Goal: Navigation & Orientation: Find specific page/section

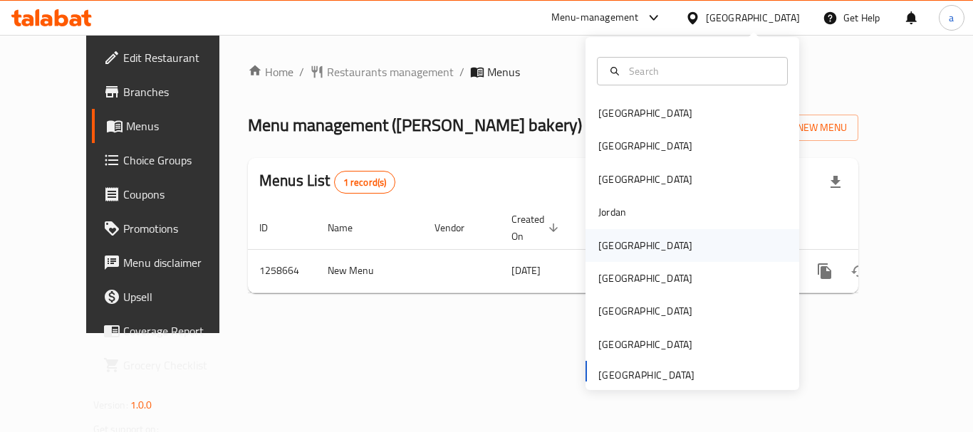
click at [609, 234] on div "[GEOGRAPHIC_DATA]" at bounding box center [645, 245] width 117 height 33
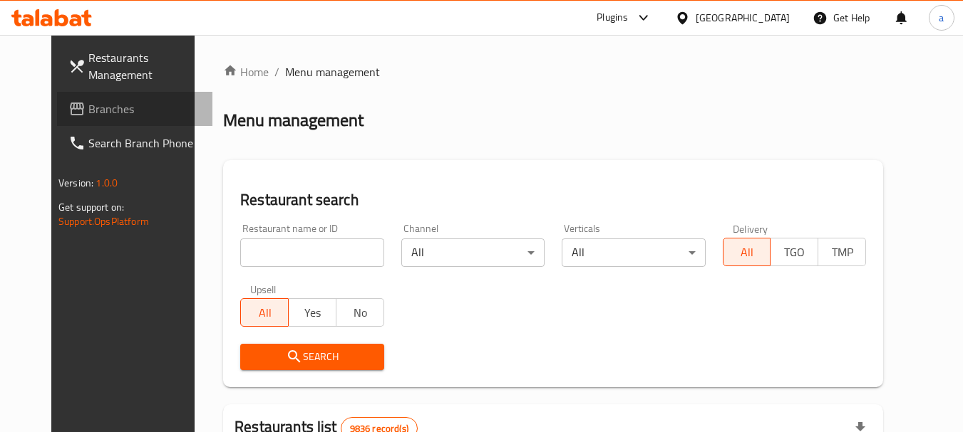
click at [108, 107] on span "Branches" at bounding box center [144, 108] width 113 height 17
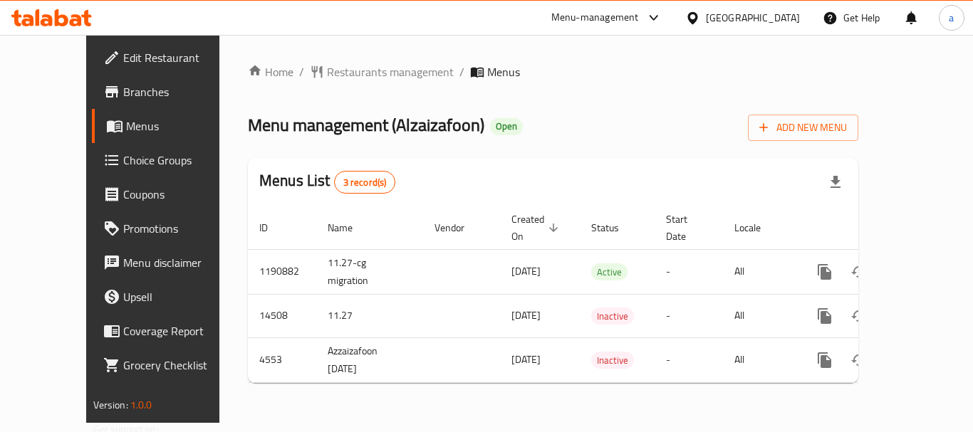
click at [780, 19] on div "[GEOGRAPHIC_DATA]" at bounding box center [753, 18] width 94 height 16
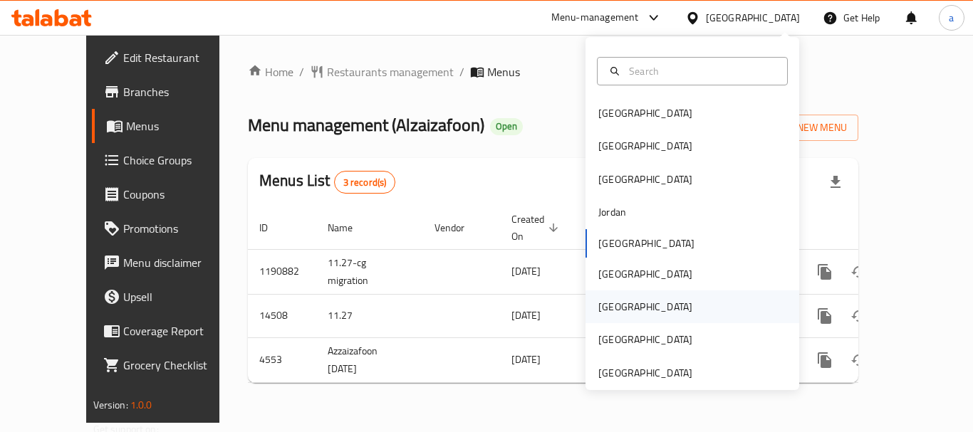
click at [605, 313] on div "[GEOGRAPHIC_DATA]" at bounding box center [645, 307] width 94 height 16
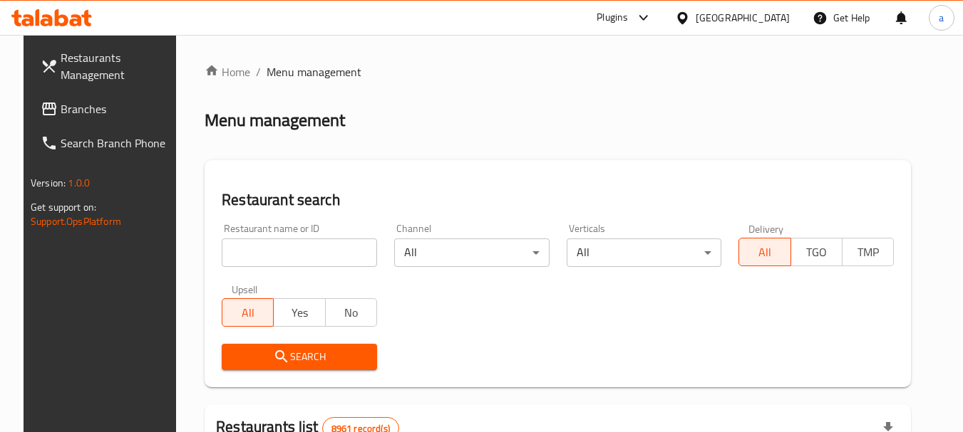
click at [70, 112] on span "Branches" at bounding box center [117, 108] width 113 height 17
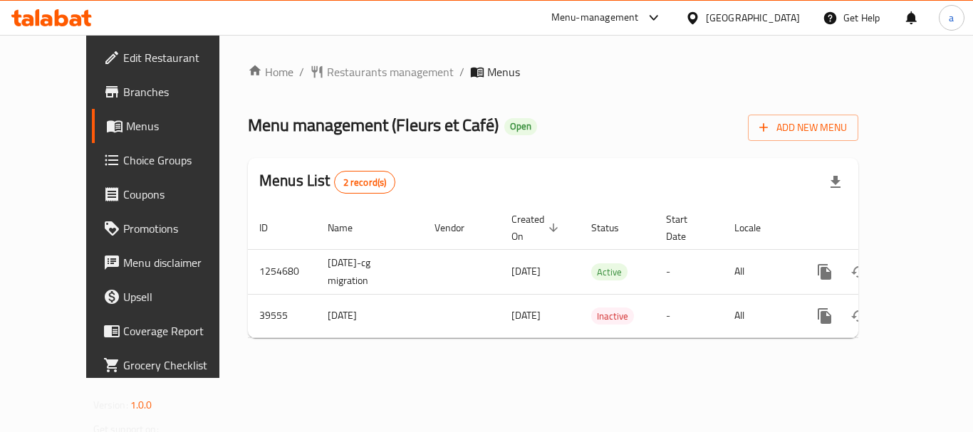
click at [807, 21] on div "[GEOGRAPHIC_DATA]" at bounding box center [743, 18] width 138 height 34
click at [780, 18] on div "[GEOGRAPHIC_DATA]" at bounding box center [753, 18] width 94 height 16
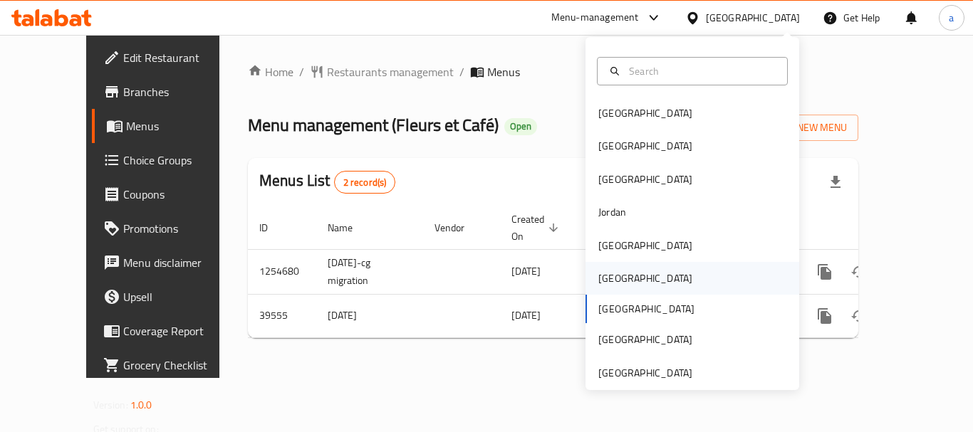
click at [636, 276] on div "[GEOGRAPHIC_DATA]" at bounding box center [693, 278] width 214 height 33
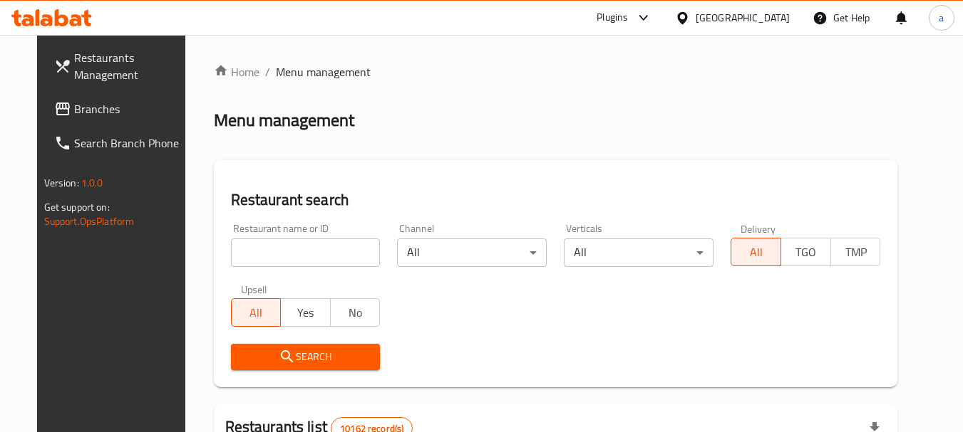
click at [695, 19] on div at bounding box center [685, 18] width 21 height 16
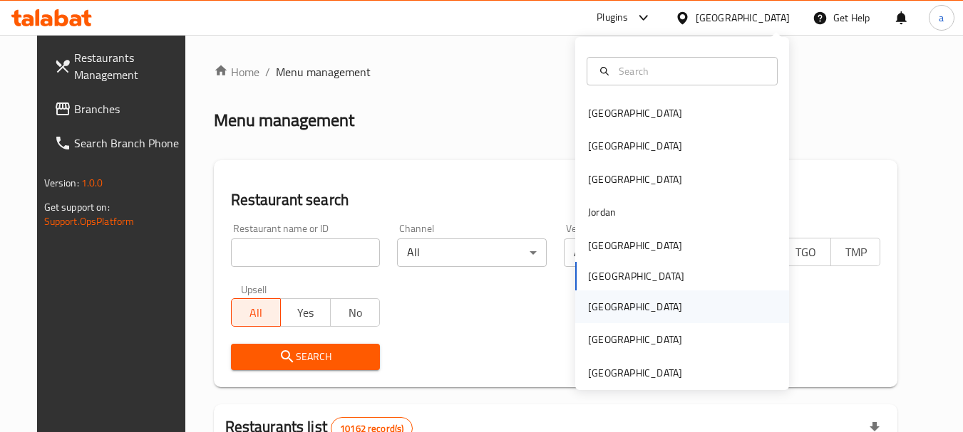
click at [606, 315] on div "[GEOGRAPHIC_DATA]" at bounding box center [634, 307] width 117 height 33
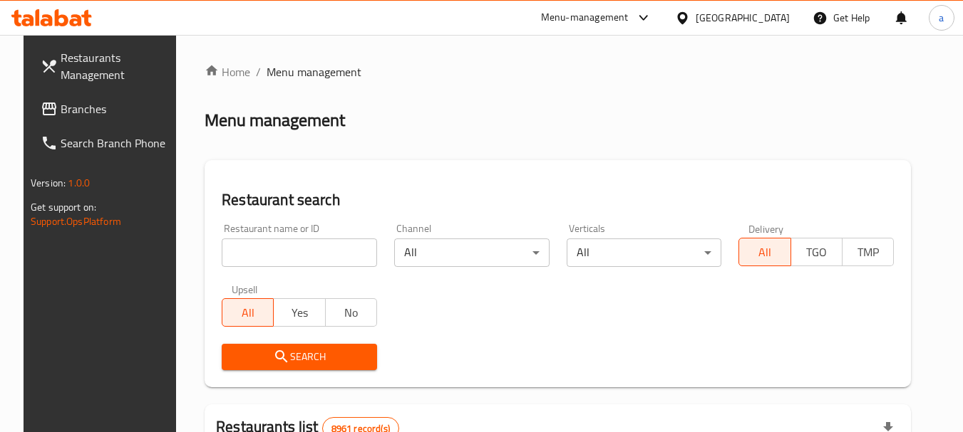
click at [61, 112] on span "Branches" at bounding box center [117, 108] width 113 height 17
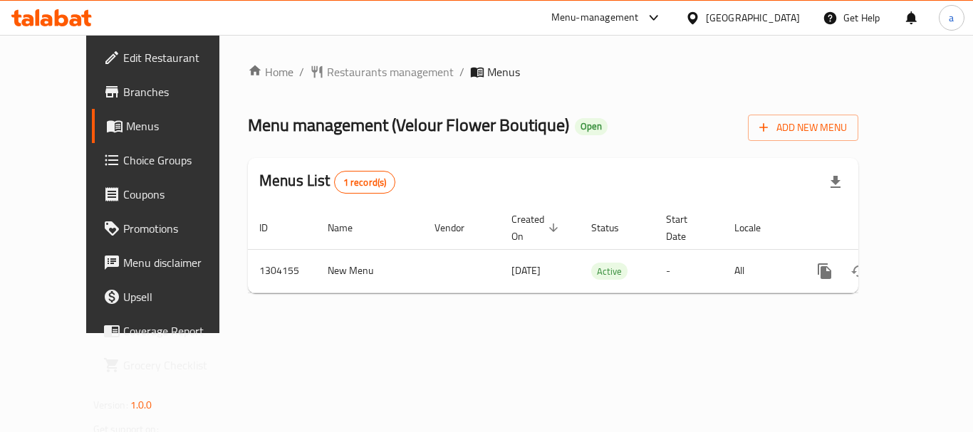
click at [783, 21] on div "[GEOGRAPHIC_DATA]" at bounding box center [753, 18] width 94 height 16
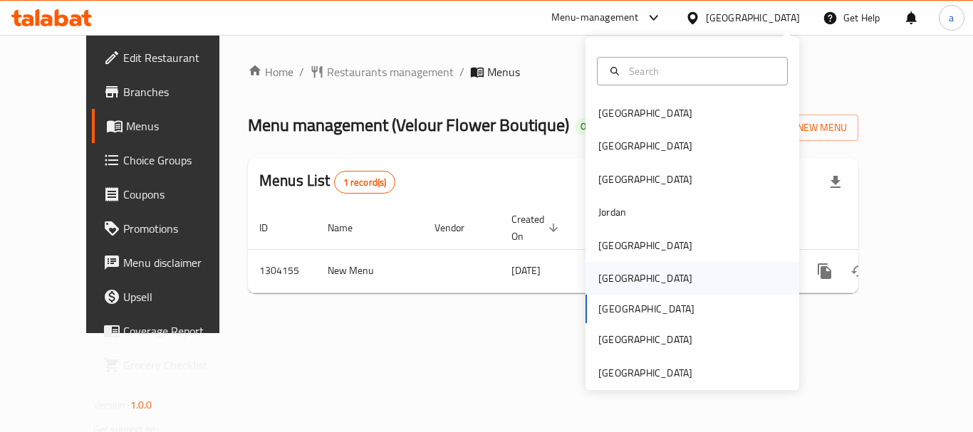
click at [629, 284] on div "[GEOGRAPHIC_DATA]" at bounding box center [693, 278] width 214 height 33
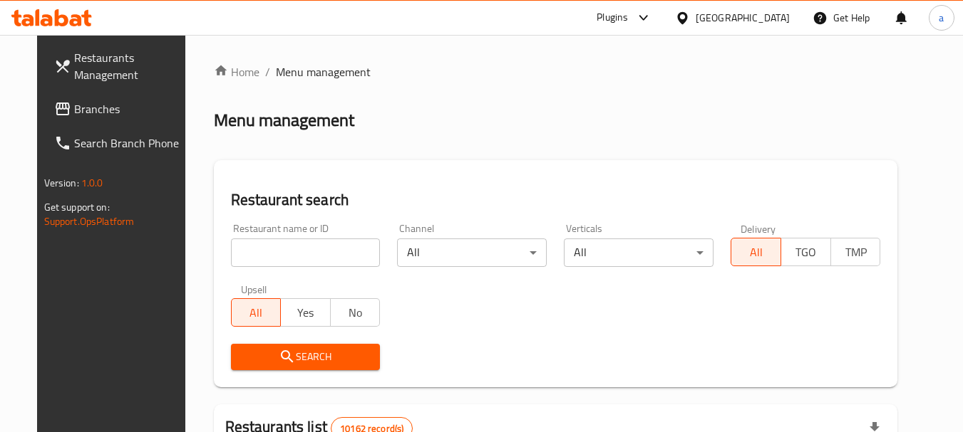
click at [74, 115] on span "Branches" at bounding box center [130, 108] width 113 height 17
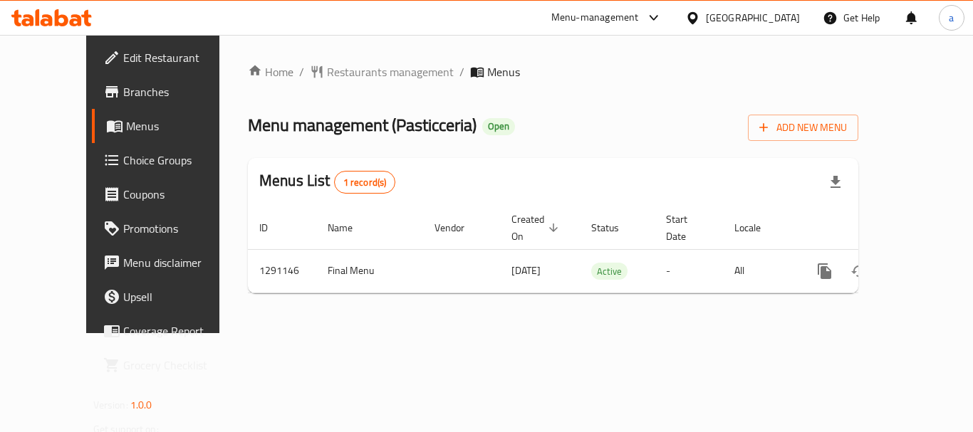
click at [698, 16] on icon at bounding box center [693, 17] width 10 height 12
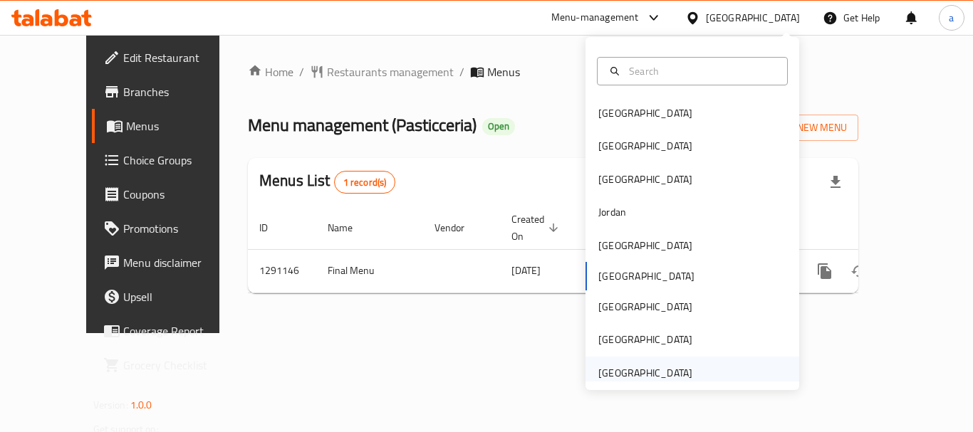
click at [641, 365] on div "[GEOGRAPHIC_DATA]" at bounding box center [645, 373] width 94 height 16
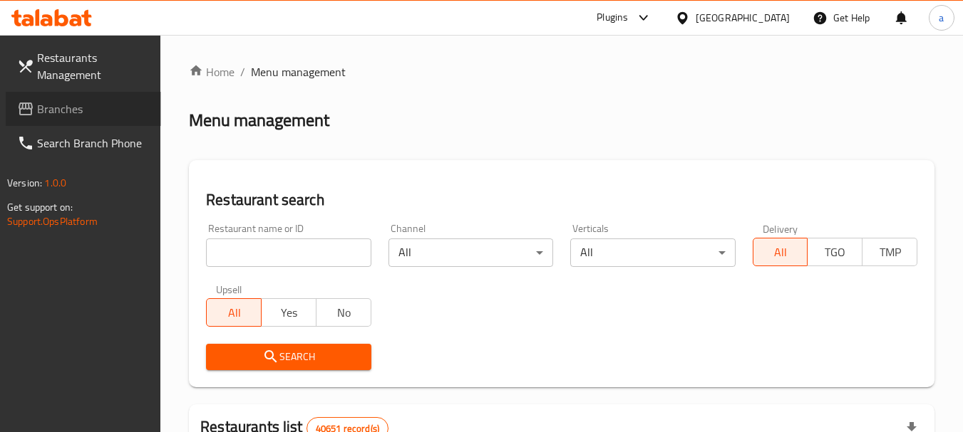
click at [76, 109] on span "Branches" at bounding box center [93, 108] width 113 height 17
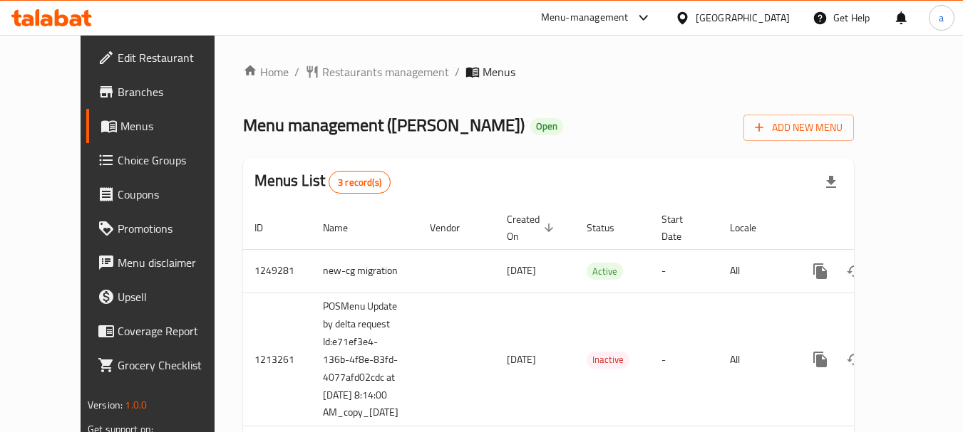
click at [736, 12] on div "[GEOGRAPHIC_DATA]" at bounding box center [742, 18] width 94 height 16
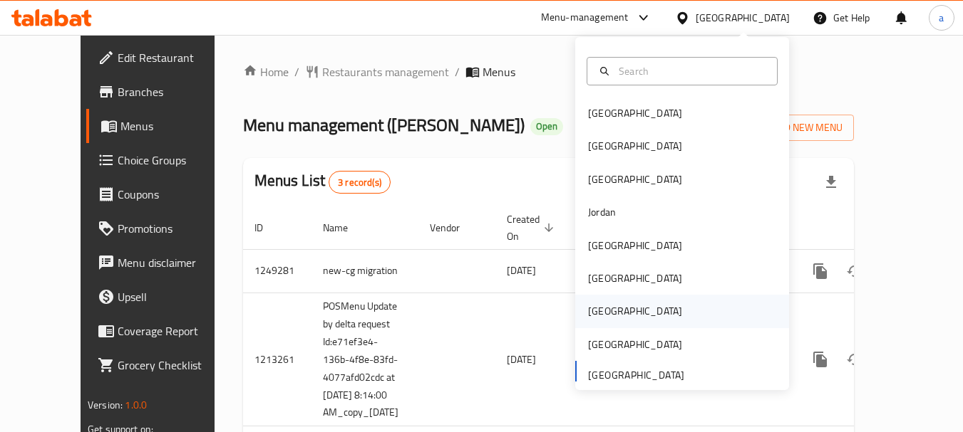
click at [603, 315] on div "[GEOGRAPHIC_DATA]" at bounding box center [634, 311] width 117 height 33
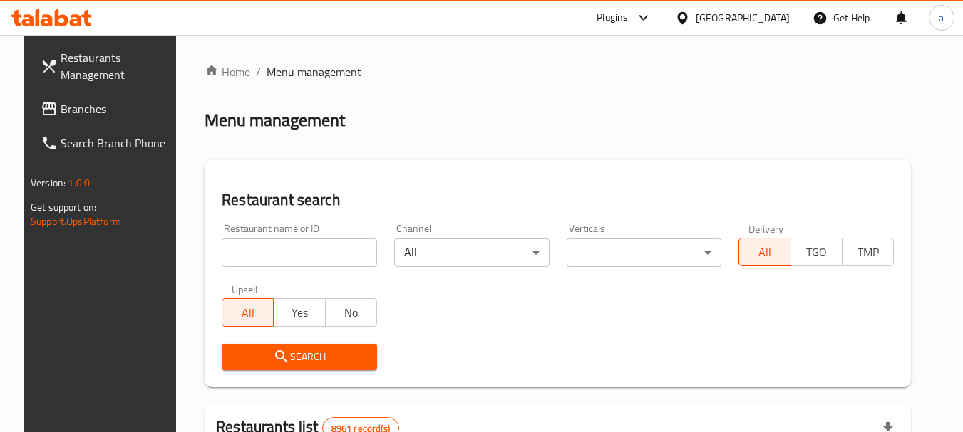
click at [770, 18] on div "[GEOGRAPHIC_DATA]" at bounding box center [742, 18] width 94 height 16
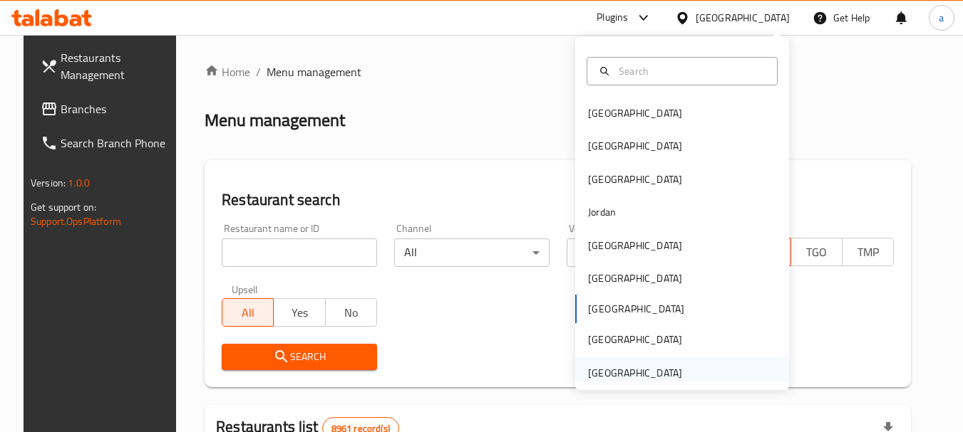
click at [636, 365] on div "[GEOGRAPHIC_DATA]" at bounding box center [635, 373] width 94 height 16
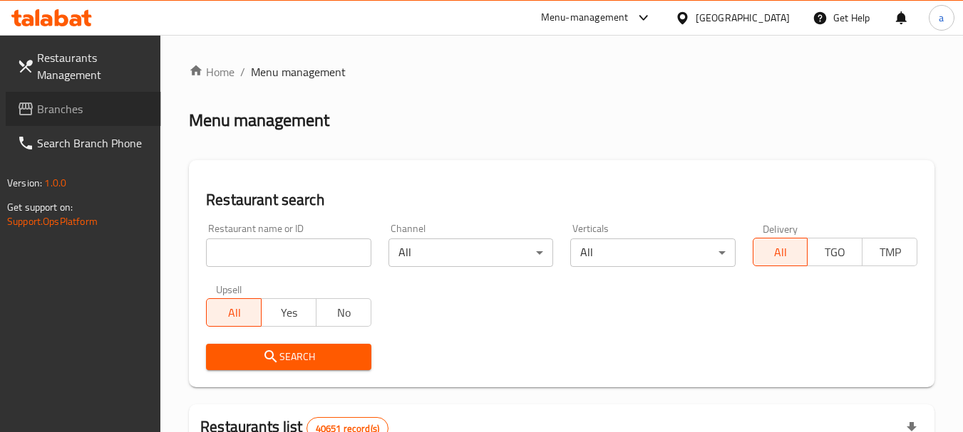
click at [56, 110] on span "Branches" at bounding box center [93, 108] width 113 height 17
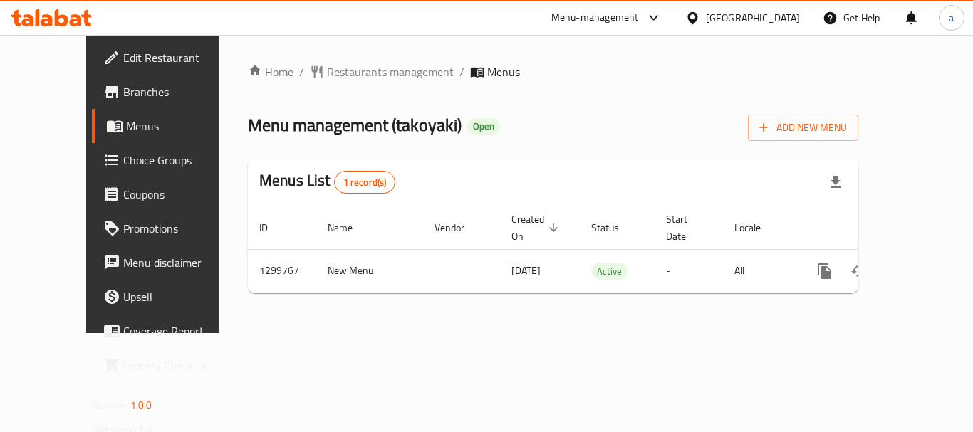
click at [506, 328] on div "Home / Restaurants management / Menus Menu management ( takoyaki ) Open Add New…" at bounding box center [553, 184] width 668 height 299
click at [730, 19] on div "[GEOGRAPHIC_DATA]" at bounding box center [753, 18] width 94 height 16
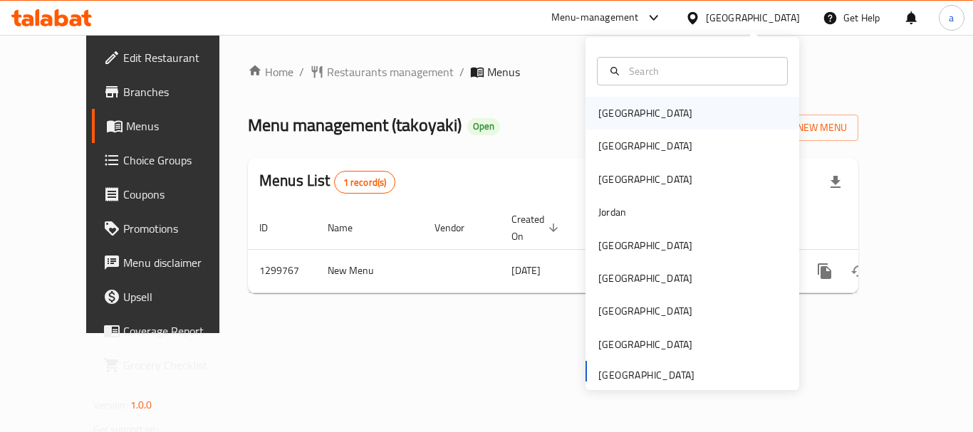
click at [641, 107] on div "[GEOGRAPHIC_DATA]" at bounding box center [693, 113] width 214 height 33
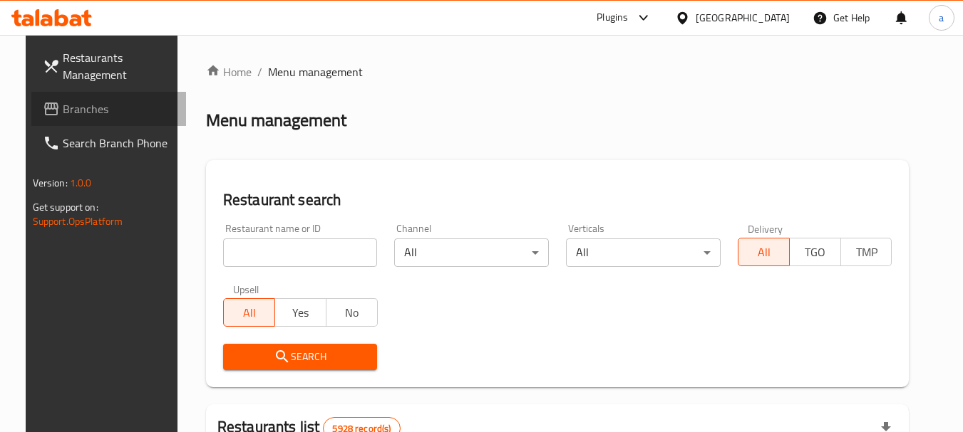
click at [88, 108] on span "Branches" at bounding box center [119, 108] width 113 height 17
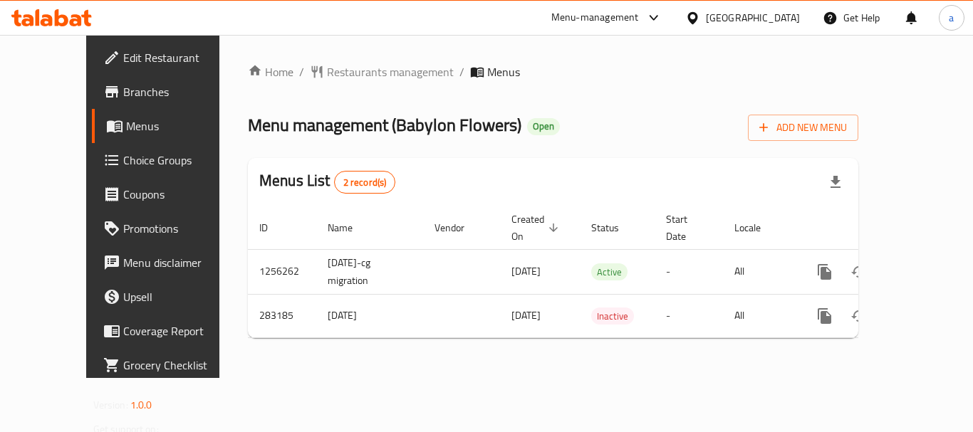
click at [769, 12] on div "[GEOGRAPHIC_DATA]" at bounding box center [753, 18] width 94 height 16
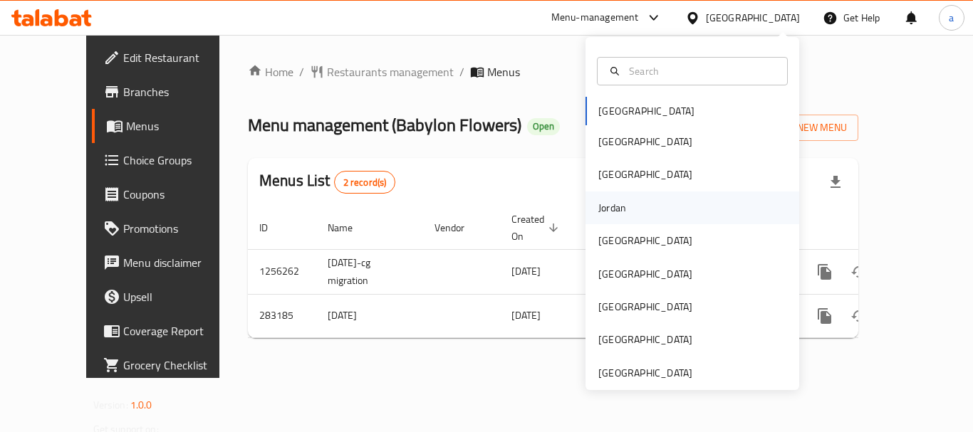
click at [620, 212] on div "Jordan" at bounding box center [612, 208] width 51 height 33
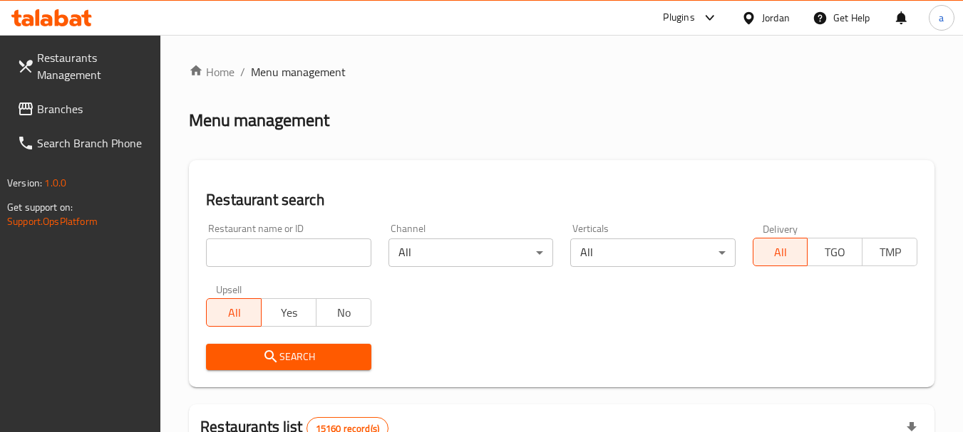
click at [770, 20] on div "Jordan" at bounding box center [776, 18] width 28 height 16
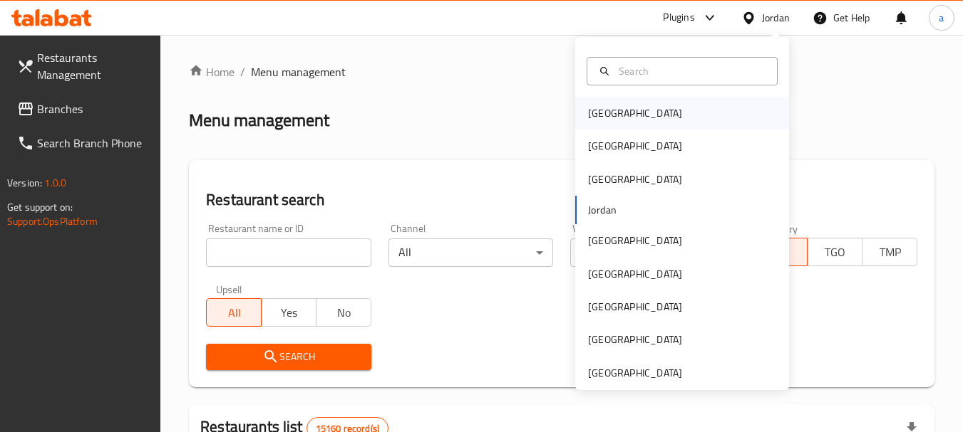
click at [620, 104] on div "[GEOGRAPHIC_DATA]" at bounding box center [634, 113] width 117 height 33
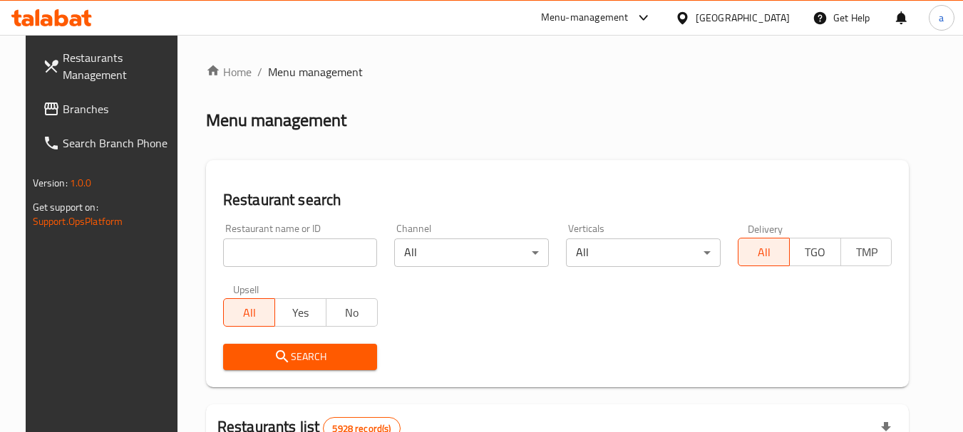
click at [82, 118] on link "Branches" at bounding box center [108, 109] width 155 height 34
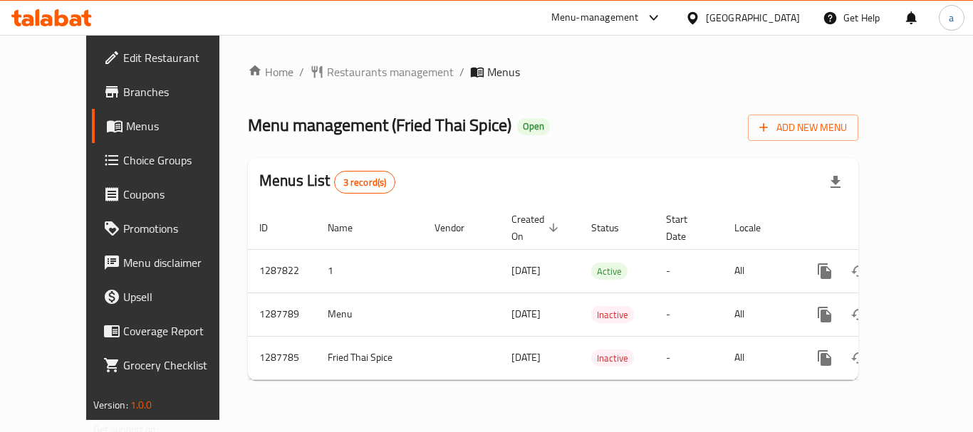
click at [554, 90] on div "Home / Restaurants management / Menus Menu management ( Fried Thai Spice ) Open…" at bounding box center [553, 227] width 611 height 328
click at [778, 11] on div "[GEOGRAPHIC_DATA]" at bounding box center [753, 18] width 94 height 16
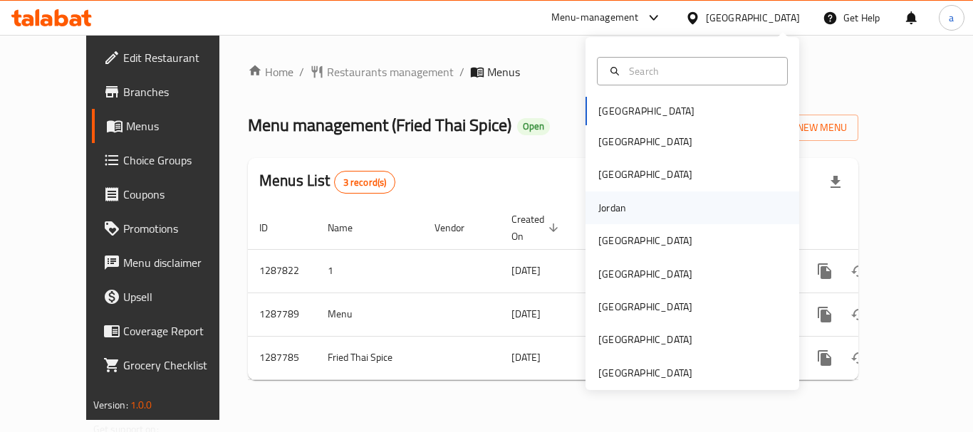
click at [608, 209] on div "Jordan" at bounding box center [612, 208] width 28 height 16
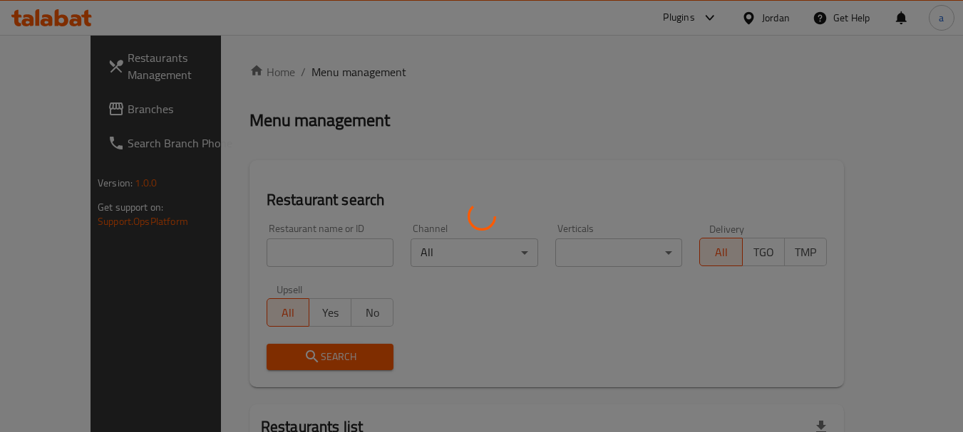
click at [766, 21] on div at bounding box center [481, 216] width 963 height 432
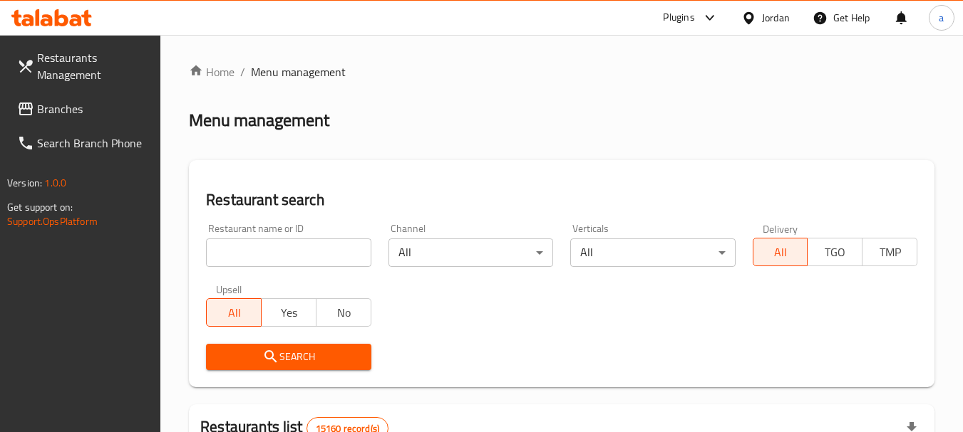
click at [766, 21] on div "Jordan" at bounding box center [776, 18] width 28 height 16
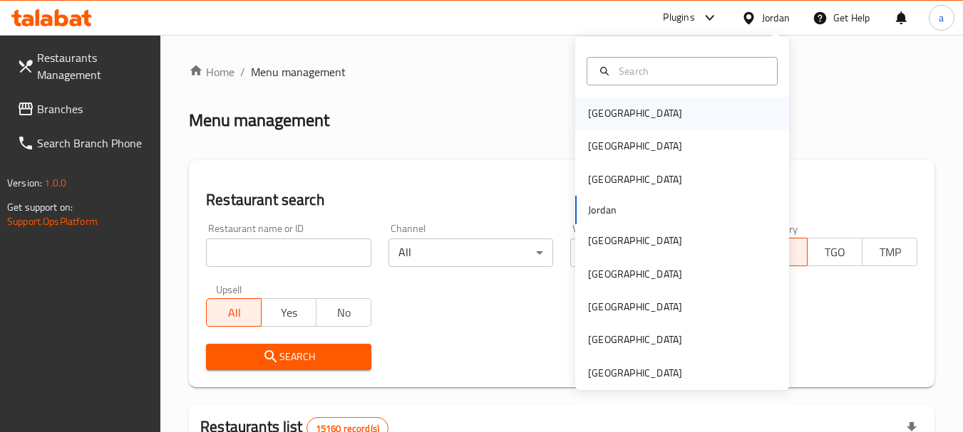
click at [678, 100] on div "[GEOGRAPHIC_DATA]" at bounding box center [682, 113] width 214 height 33
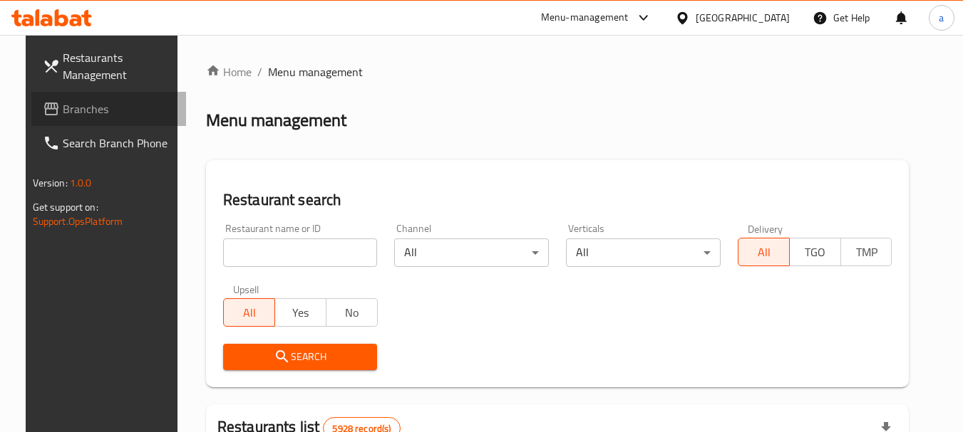
click at [58, 120] on link "Branches" at bounding box center [108, 109] width 155 height 34
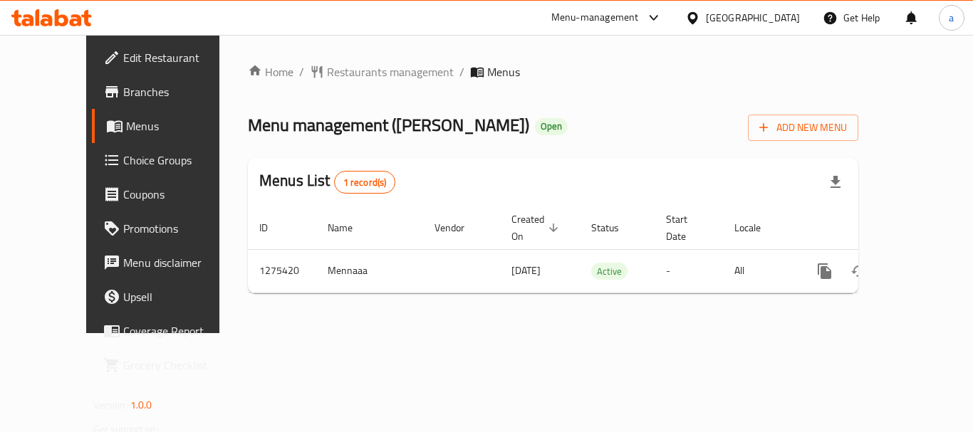
click at [769, 16] on div "[GEOGRAPHIC_DATA]" at bounding box center [753, 18] width 94 height 16
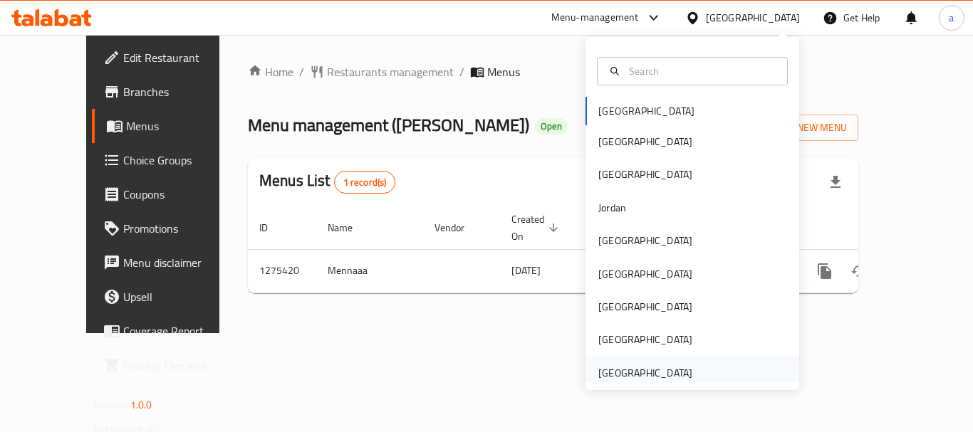
click at [633, 371] on div "[GEOGRAPHIC_DATA]" at bounding box center [645, 373] width 94 height 16
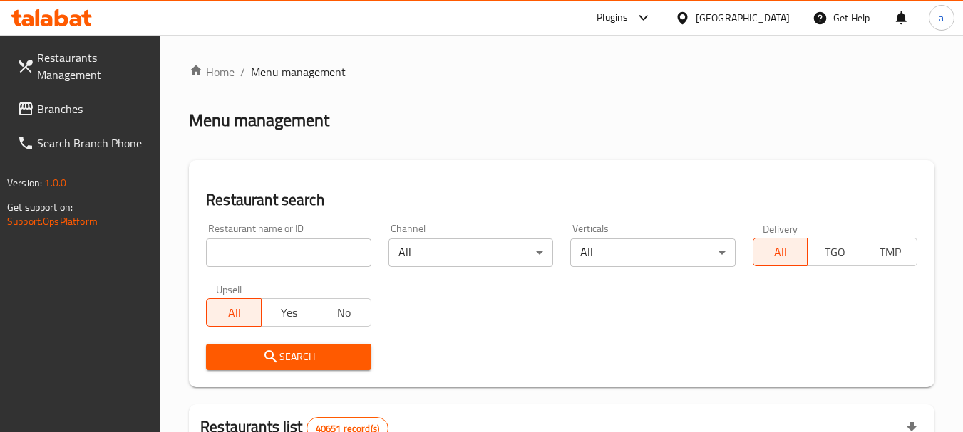
click at [77, 101] on div at bounding box center [481, 216] width 963 height 432
click at [61, 108] on span "Branches" at bounding box center [93, 108] width 113 height 17
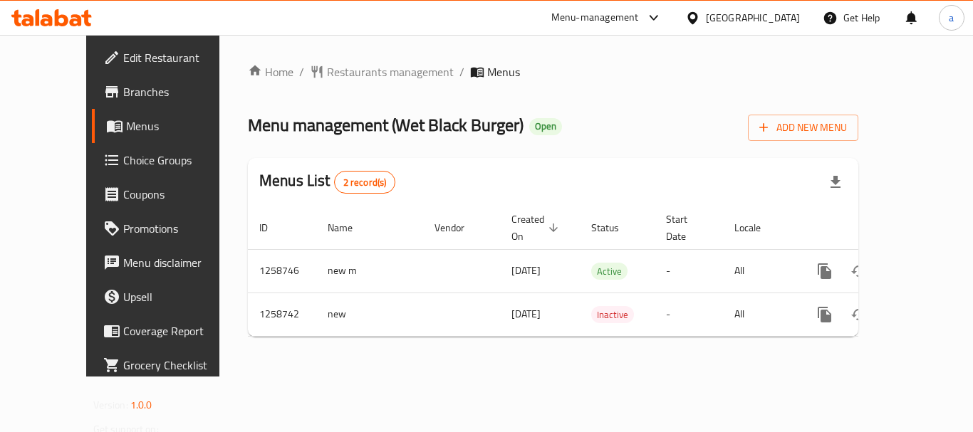
click at [748, 10] on div "[GEOGRAPHIC_DATA]" at bounding box center [753, 18] width 94 height 16
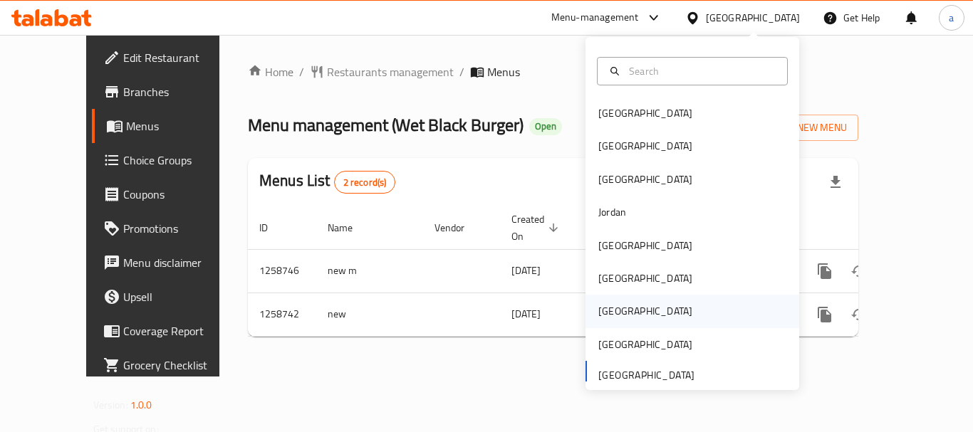
click at [616, 311] on div "[GEOGRAPHIC_DATA]" at bounding box center [645, 311] width 117 height 33
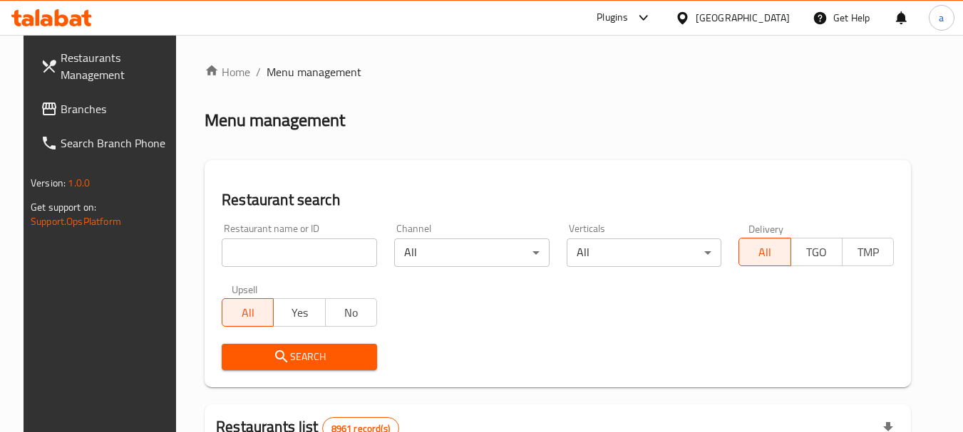
click at [766, 16] on div "[GEOGRAPHIC_DATA]" at bounding box center [742, 18] width 94 height 16
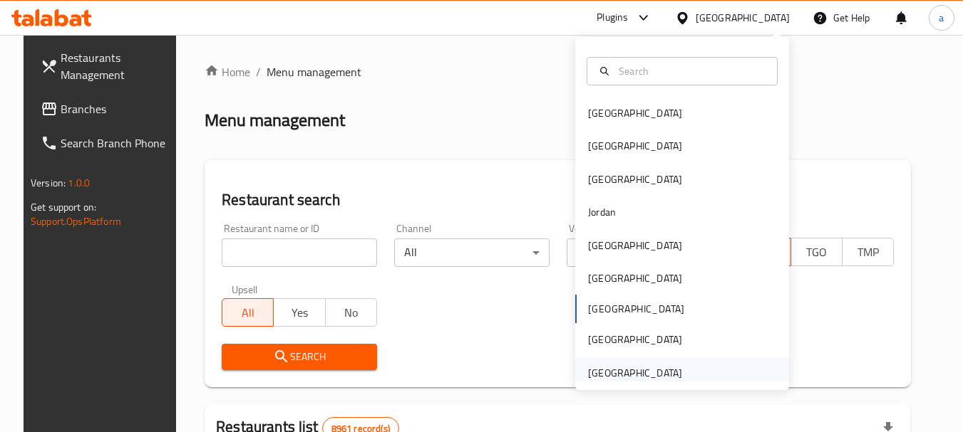
click at [640, 375] on div "[GEOGRAPHIC_DATA]" at bounding box center [635, 373] width 94 height 16
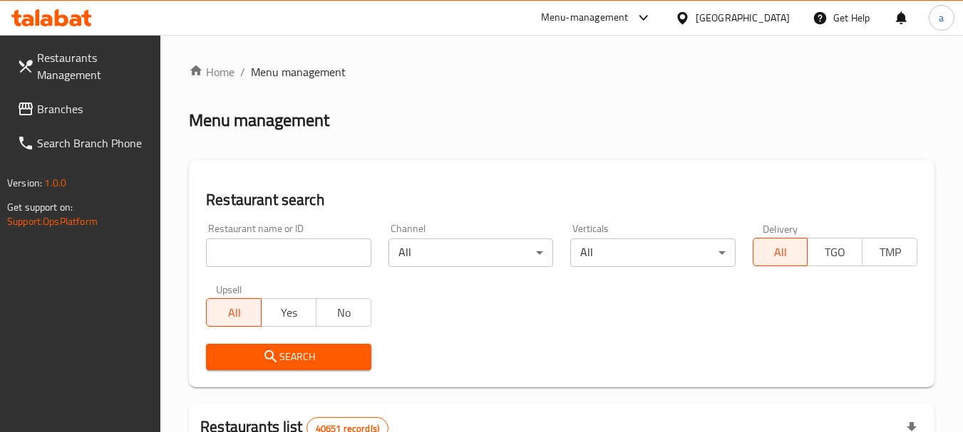
click at [74, 102] on span "Branches" at bounding box center [93, 108] width 113 height 17
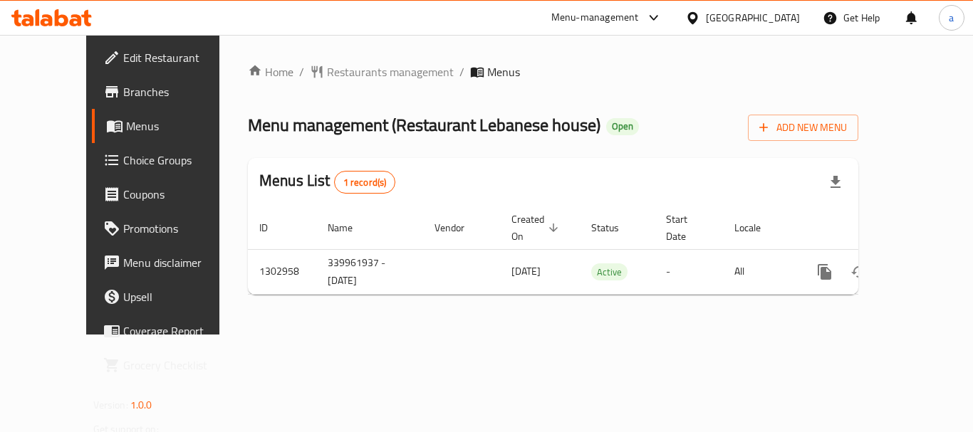
click at [727, 17] on div "[GEOGRAPHIC_DATA]" at bounding box center [753, 18] width 94 height 16
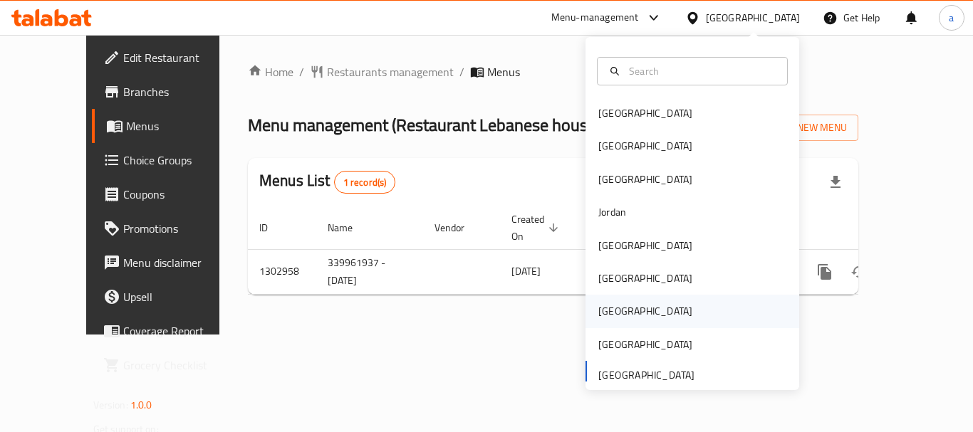
click at [611, 310] on div "[GEOGRAPHIC_DATA]" at bounding box center [645, 312] width 94 height 16
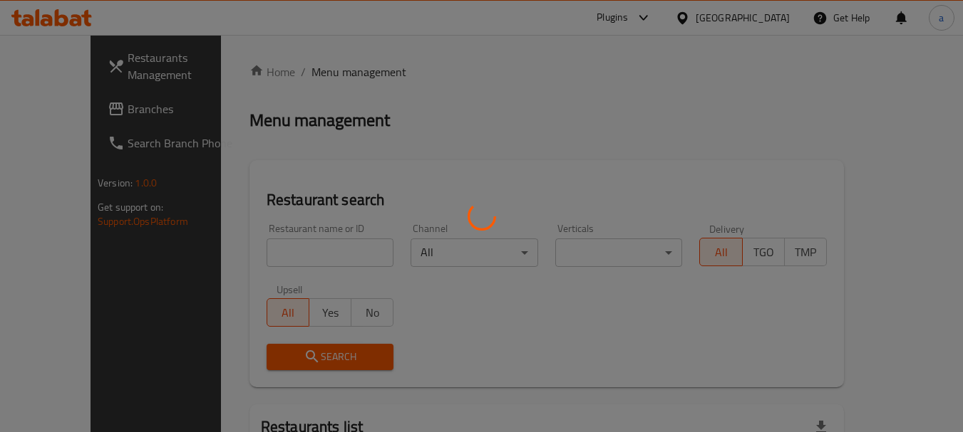
click at [773, 12] on div at bounding box center [481, 216] width 963 height 432
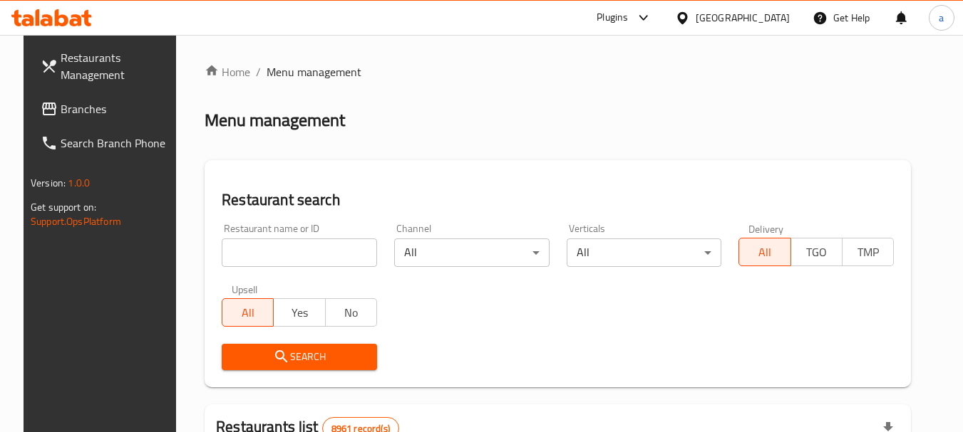
click at [770, 19] on div "[GEOGRAPHIC_DATA]" at bounding box center [742, 18] width 94 height 16
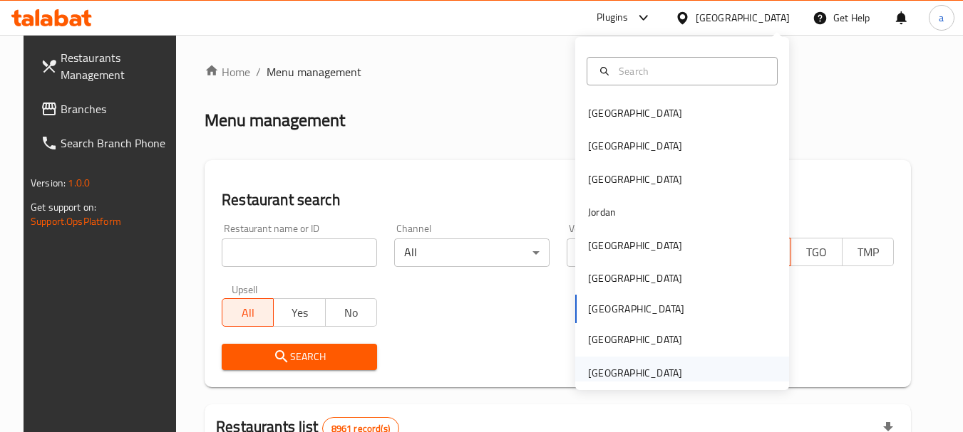
click at [612, 378] on div "[GEOGRAPHIC_DATA]" at bounding box center [635, 373] width 94 height 16
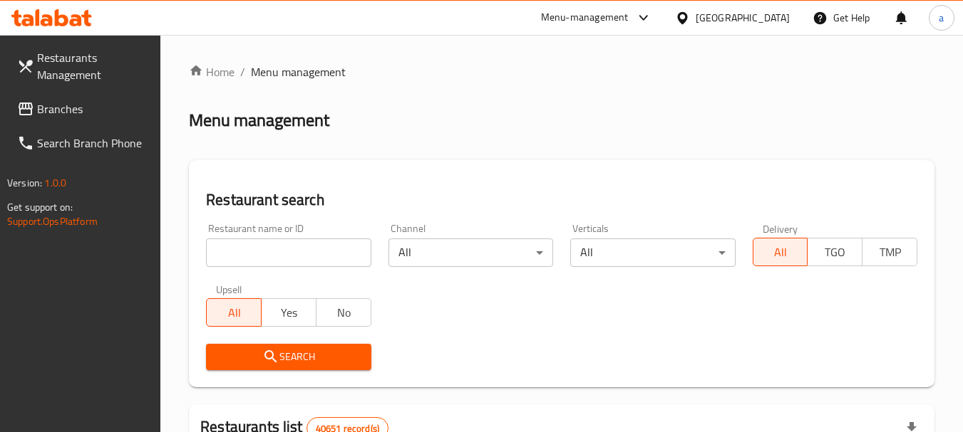
click at [41, 108] on span "Branches" at bounding box center [93, 108] width 113 height 17
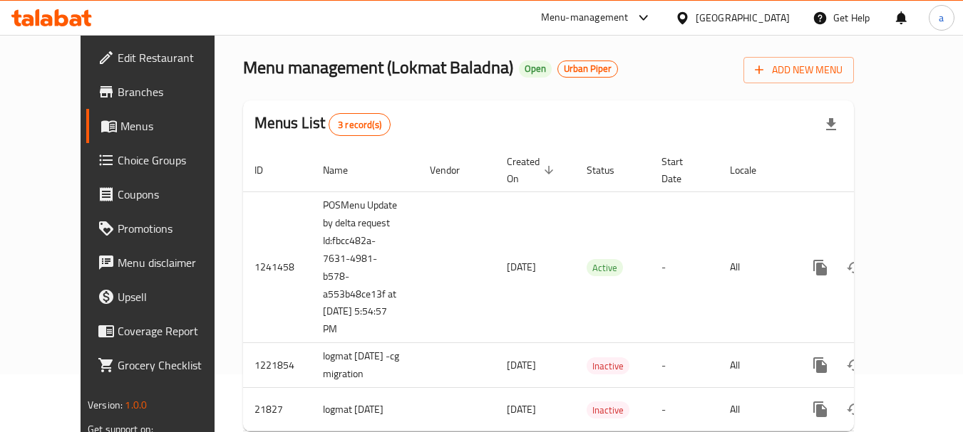
scroll to position [81, 0]
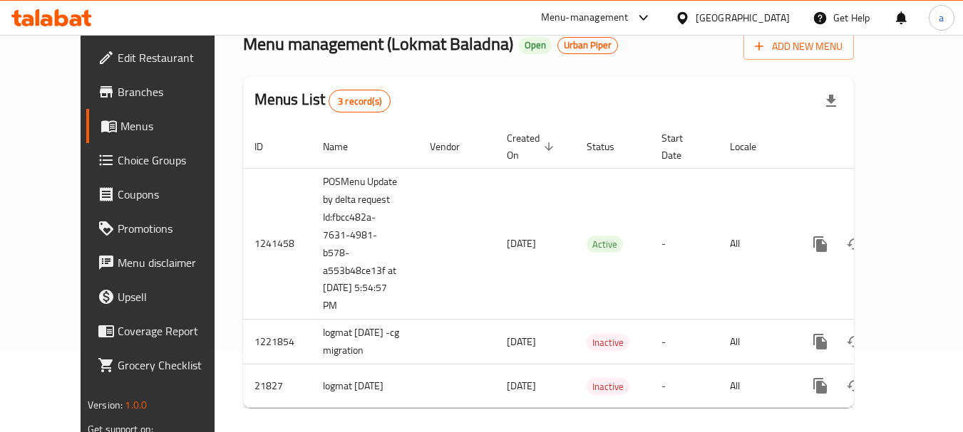
click at [745, 17] on div "[GEOGRAPHIC_DATA]" at bounding box center [742, 18] width 94 height 16
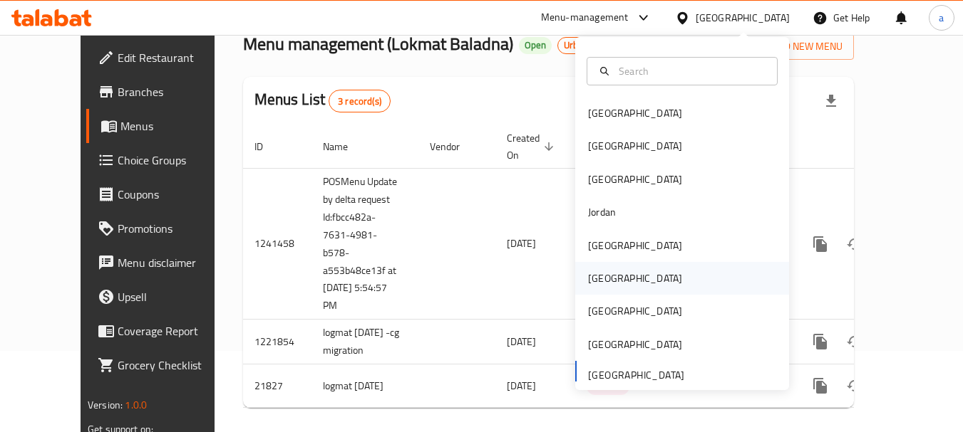
click at [618, 278] on div "[GEOGRAPHIC_DATA]" at bounding box center [682, 278] width 214 height 33
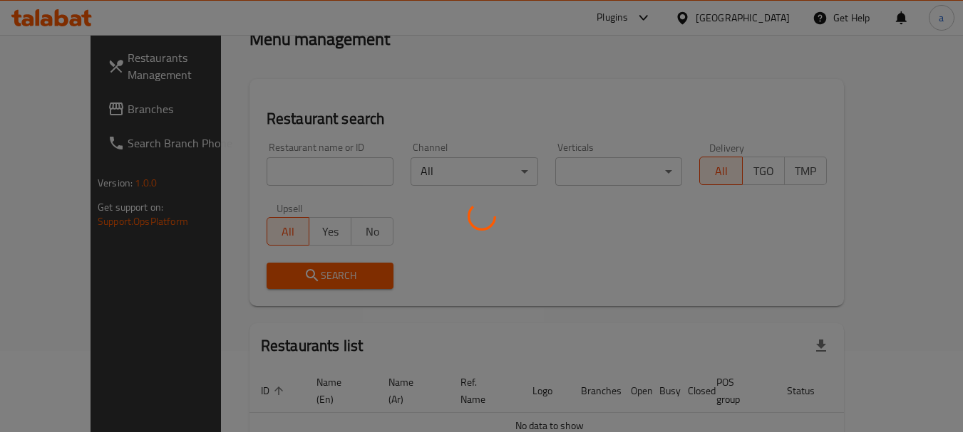
click at [768, 18] on div at bounding box center [481, 216] width 963 height 432
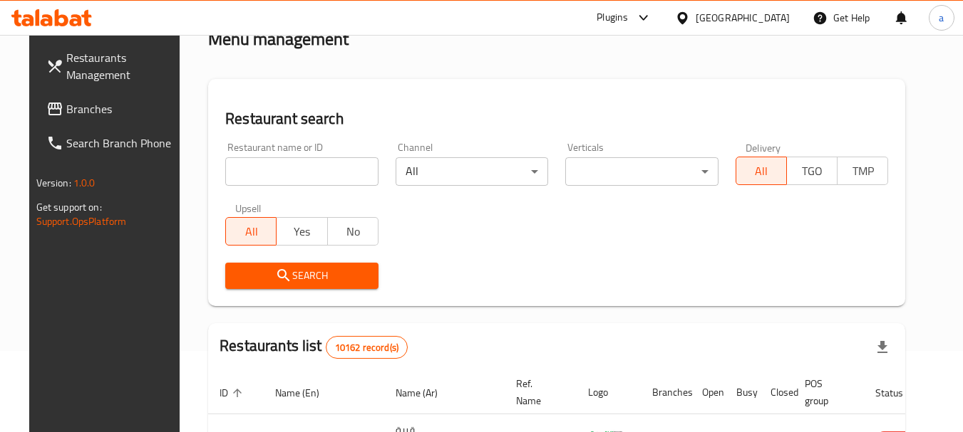
click at [768, 18] on div "[GEOGRAPHIC_DATA]" at bounding box center [742, 18] width 94 height 16
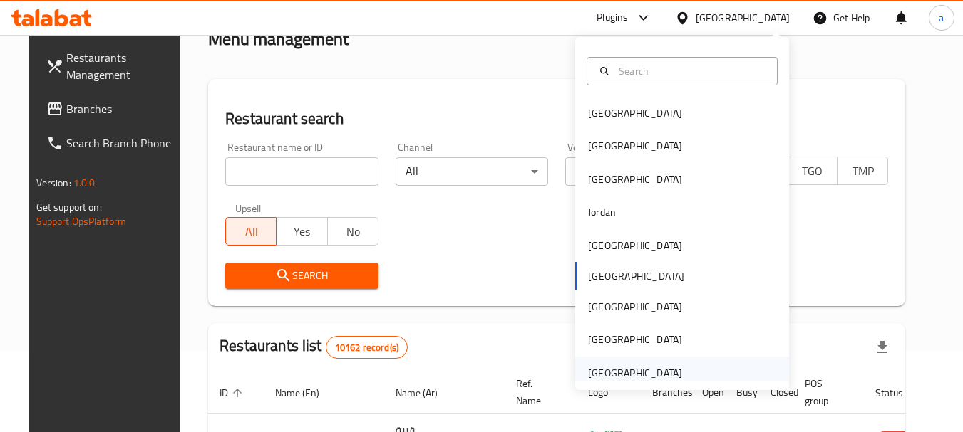
click at [617, 375] on div "[GEOGRAPHIC_DATA]" at bounding box center [635, 373] width 94 height 16
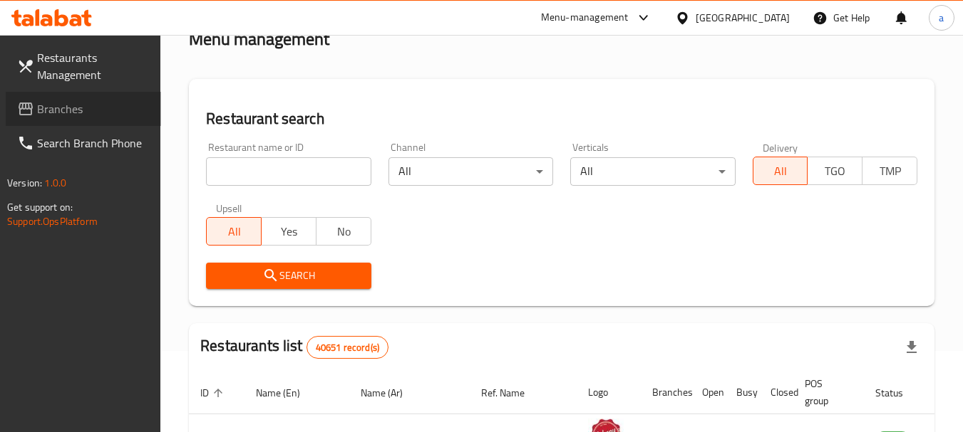
click at [98, 112] on span "Branches" at bounding box center [93, 108] width 113 height 17
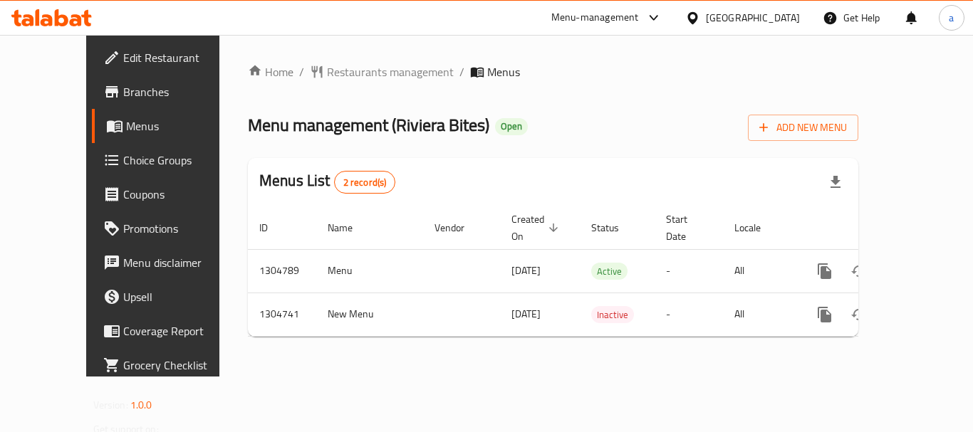
click at [721, 14] on div "[GEOGRAPHIC_DATA]" at bounding box center [753, 18] width 94 height 16
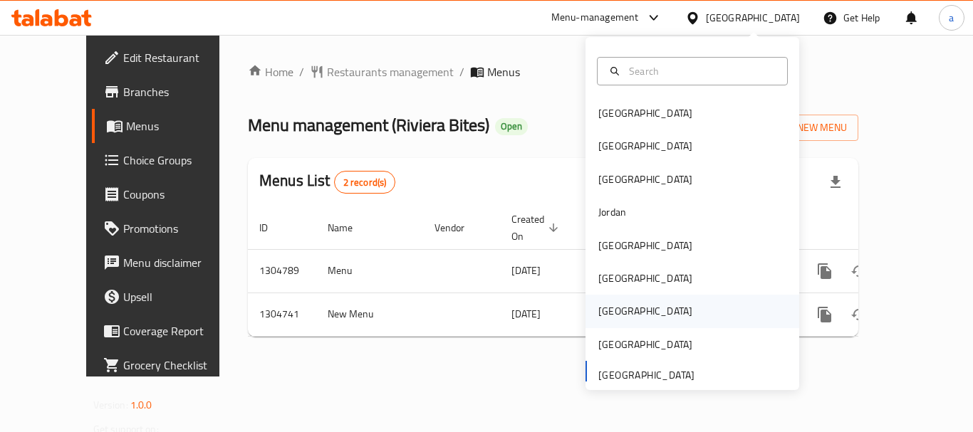
click at [608, 304] on div "[GEOGRAPHIC_DATA]" at bounding box center [645, 312] width 94 height 16
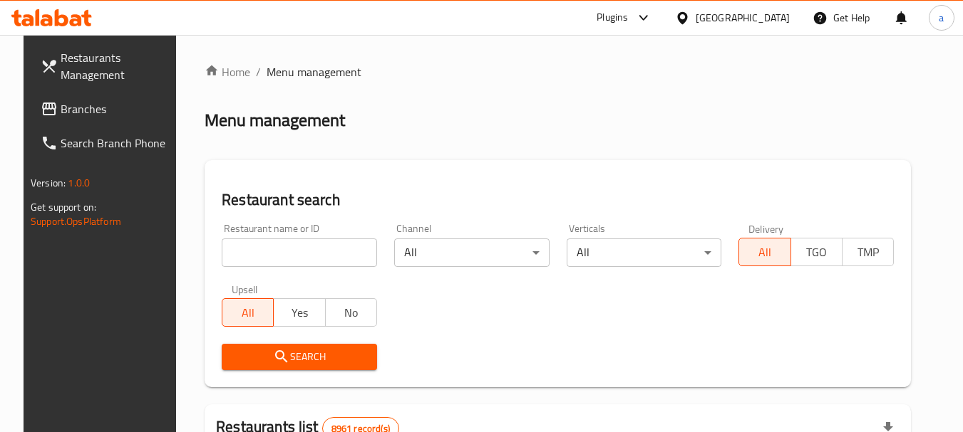
click at [765, 18] on div "[GEOGRAPHIC_DATA]" at bounding box center [742, 18] width 94 height 16
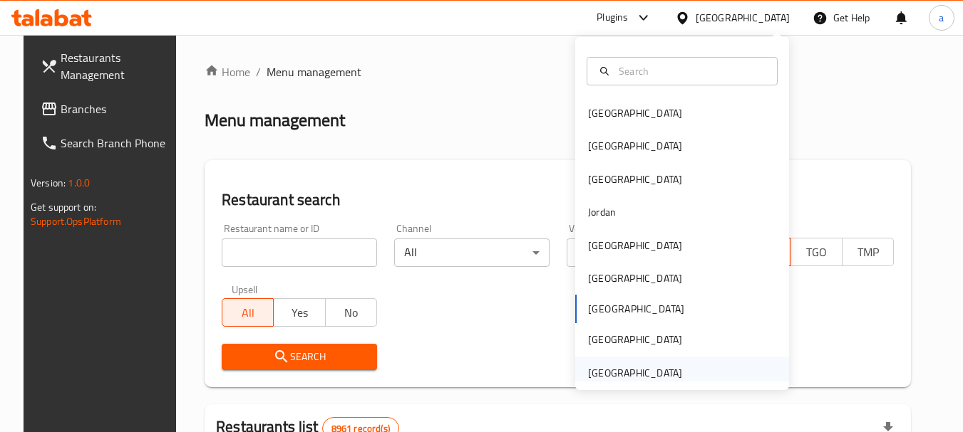
click at [623, 376] on div "[GEOGRAPHIC_DATA]" at bounding box center [635, 373] width 94 height 16
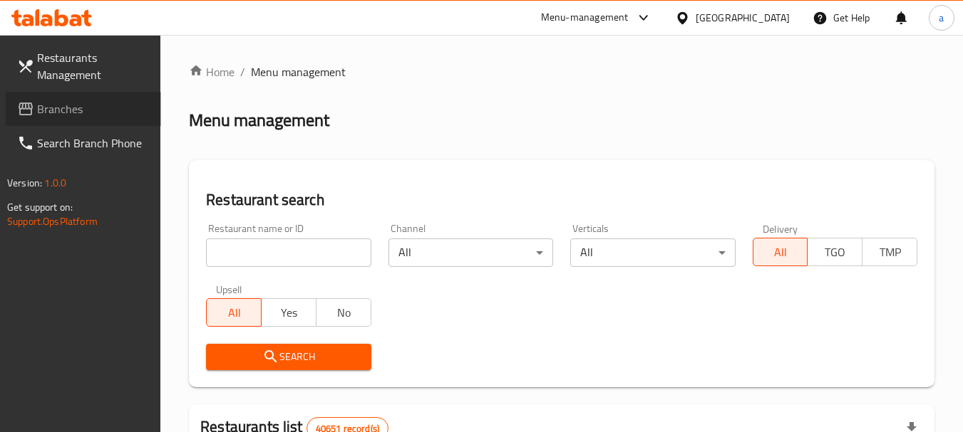
click at [90, 118] on link "Branches" at bounding box center [83, 109] width 155 height 34
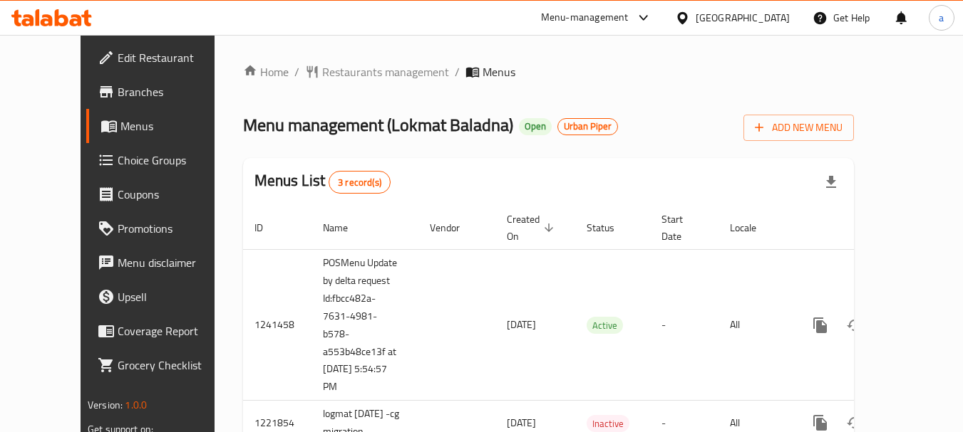
click at [752, 19] on div "[GEOGRAPHIC_DATA]" at bounding box center [742, 18] width 94 height 16
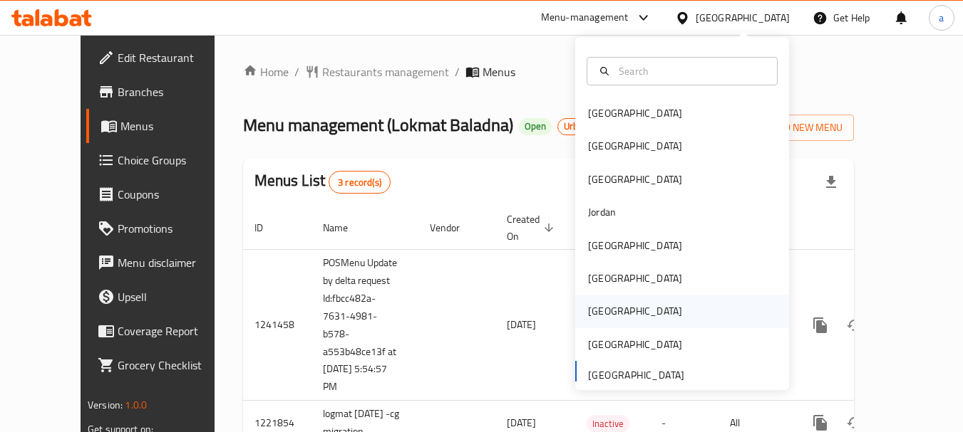
click at [614, 313] on div "[GEOGRAPHIC_DATA]" at bounding box center [682, 311] width 214 height 33
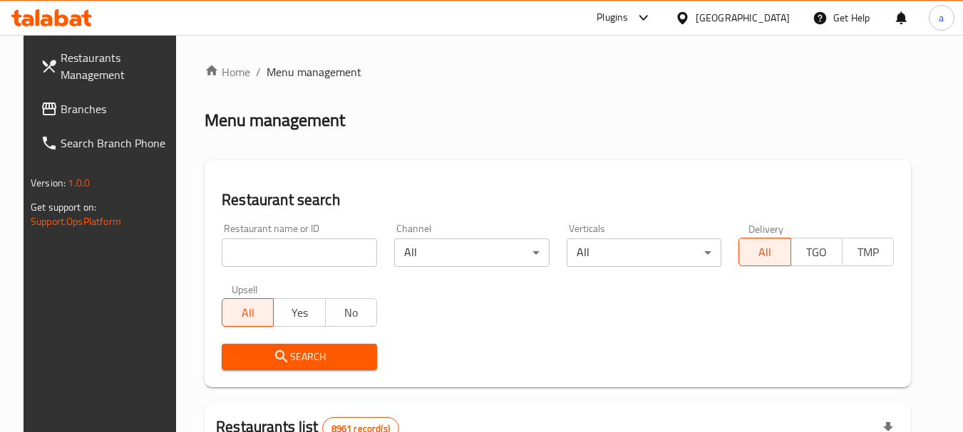
click at [766, 19] on div "[GEOGRAPHIC_DATA]" at bounding box center [742, 18] width 94 height 16
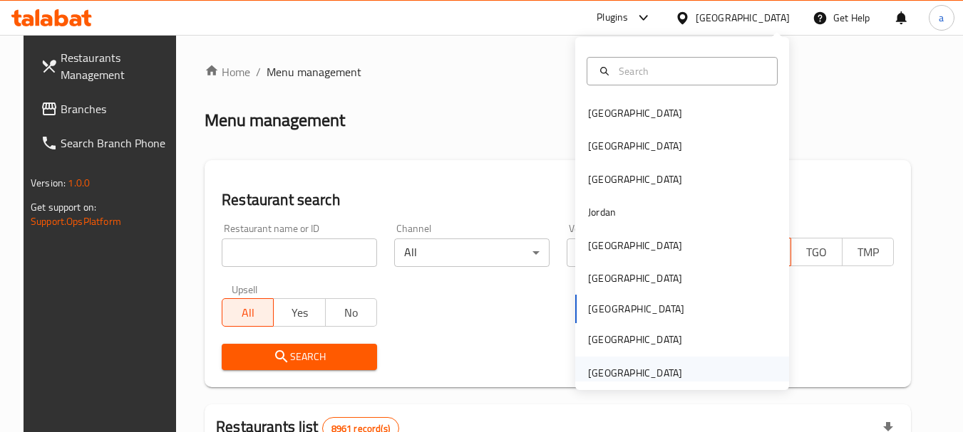
click at [625, 375] on div "[GEOGRAPHIC_DATA]" at bounding box center [635, 373] width 94 height 16
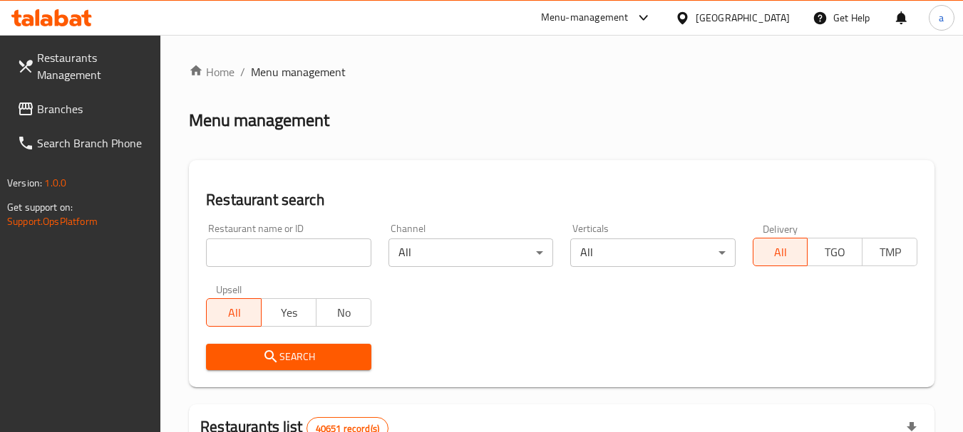
click at [51, 115] on span "Branches" at bounding box center [93, 108] width 113 height 17
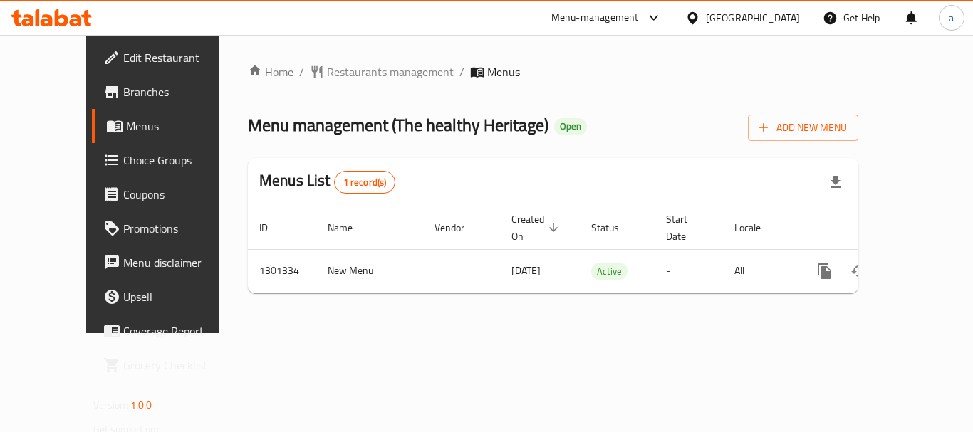
click at [717, 12] on div "[GEOGRAPHIC_DATA]" at bounding box center [753, 18] width 94 height 16
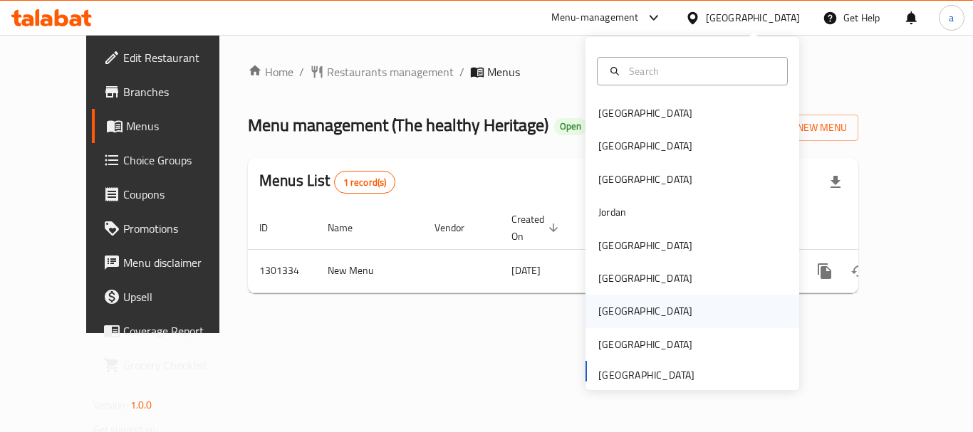
click at [604, 326] on div "[GEOGRAPHIC_DATA]" at bounding box center [645, 311] width 117 height 33
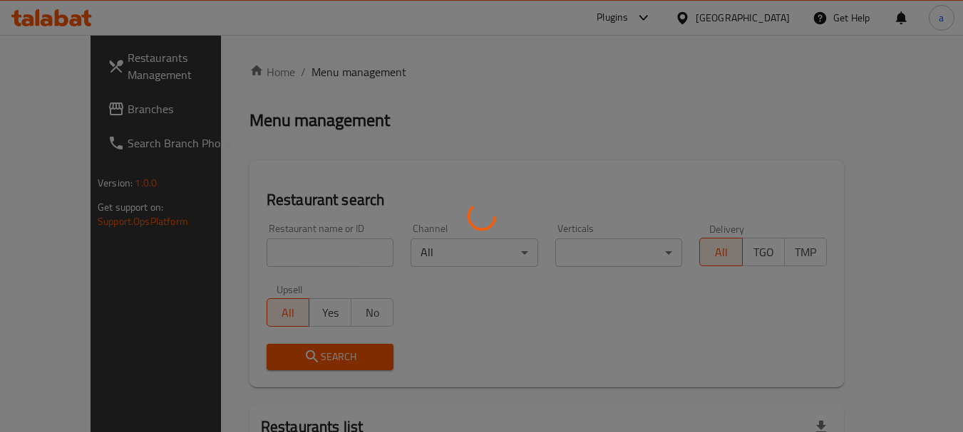
click at [774, 17] on div at bounding box center [481, 216] width 963 height 432
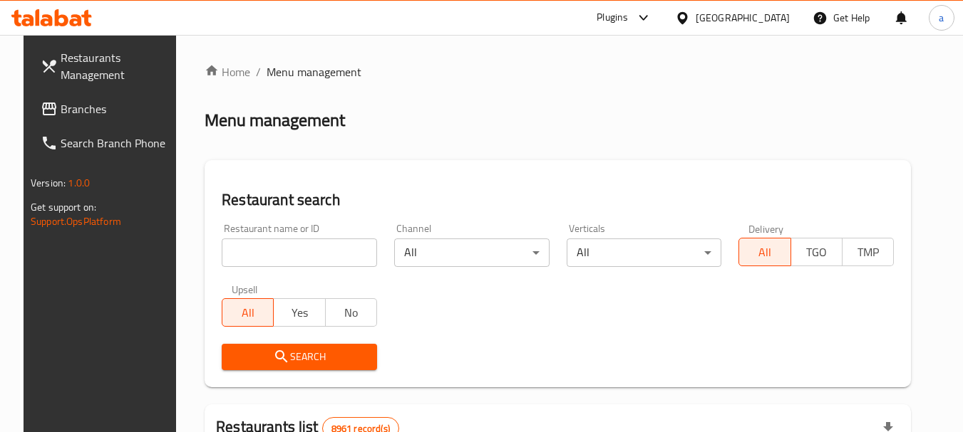
click at [767, 22] on div "[GEOGRAPHIC_DATA]" at bounding box center [742, 18] width 94 height 16
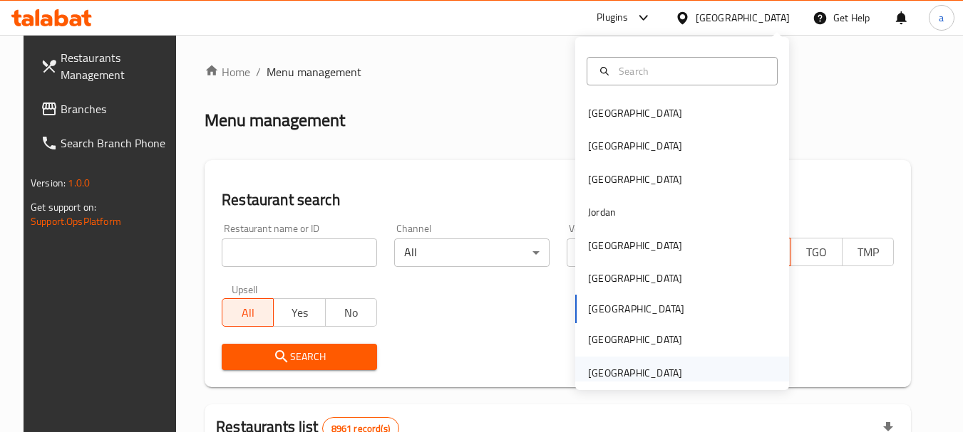
click at [619, 380] on div "[GEOGRAPHIC_DATA]" at bounding box center [635, 373] width 94 height 16
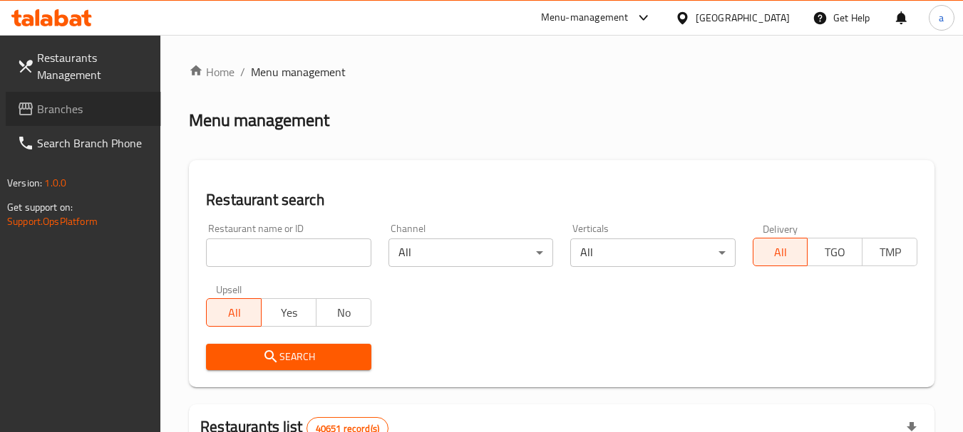
click at [36, 100] on span at bounding box center [27, 108] width 20 height 17
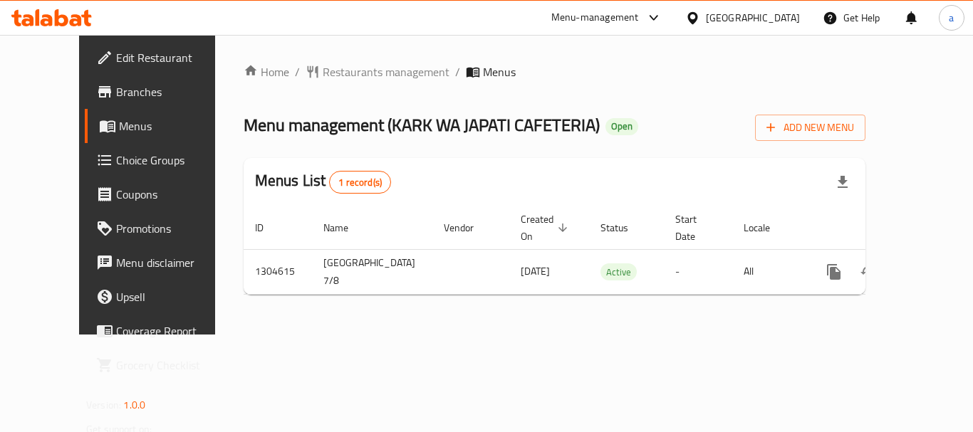
click at [761, 18] on div "[GEOGRAPHIC_DATA]" at bounding box center [753, 18] width 94 height 16
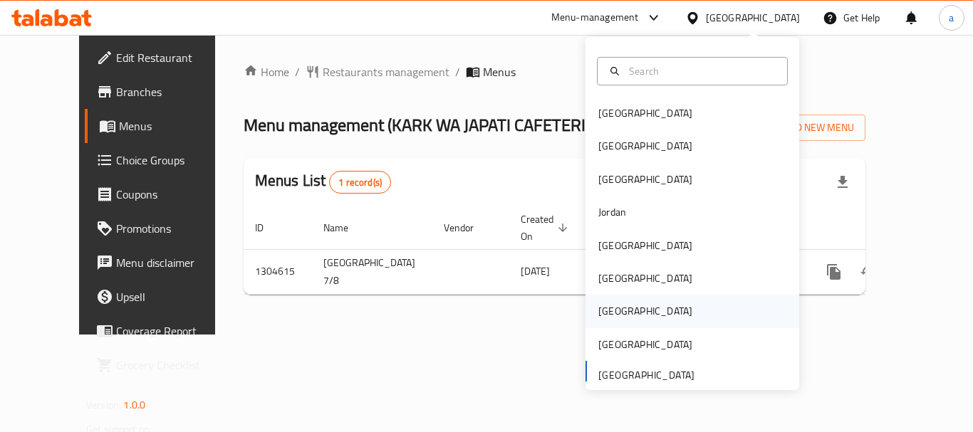
click at [618, 308] on div "[GEOGRAPHIC_DATA]" at bounding box center [645, 311] width 117 height 33
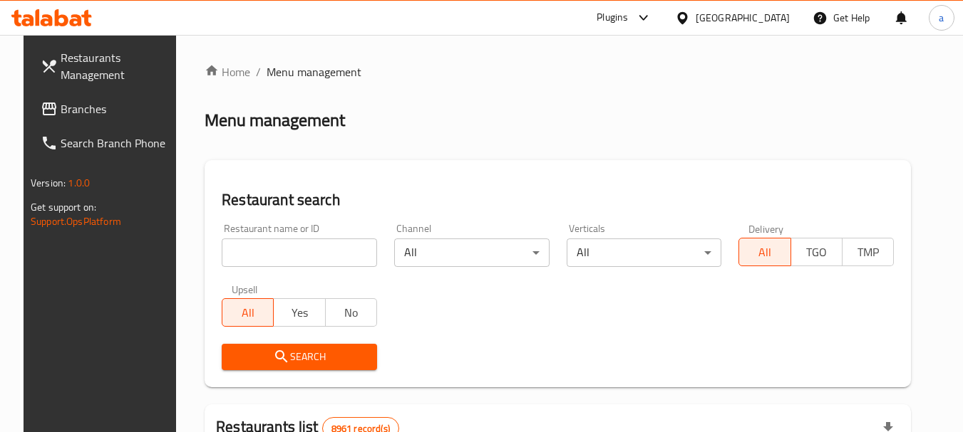
click at [771, 21] on div "[GEOGRAPHIC_DATA]" at bounding box center [742, 18] width 94 height 16
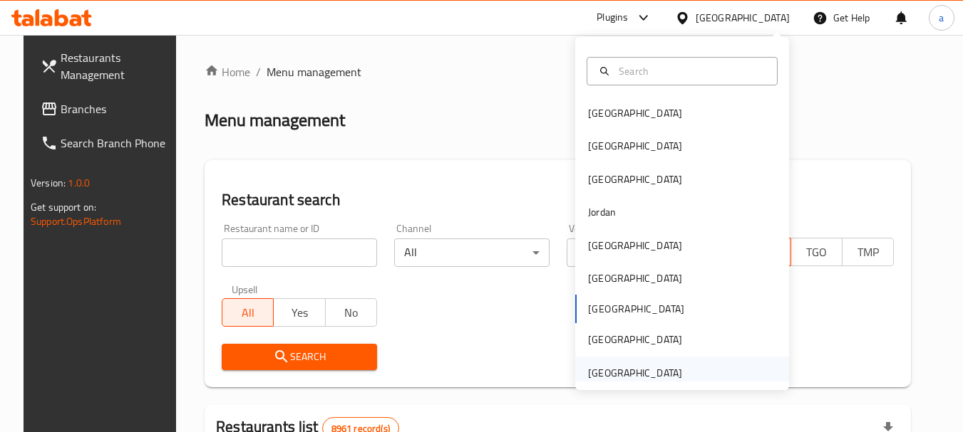
click at [630, 371] on div "[GEOGRAPHIC_DATA]" at bounding box center [635, 373] width 94 height 16
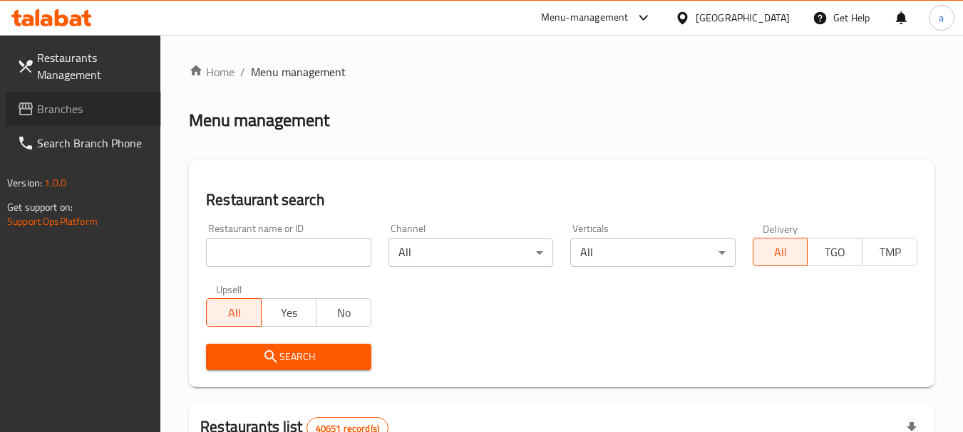
click at [78, 108] on span "Branches" at bounding box center [93, 108] width 113 height 17
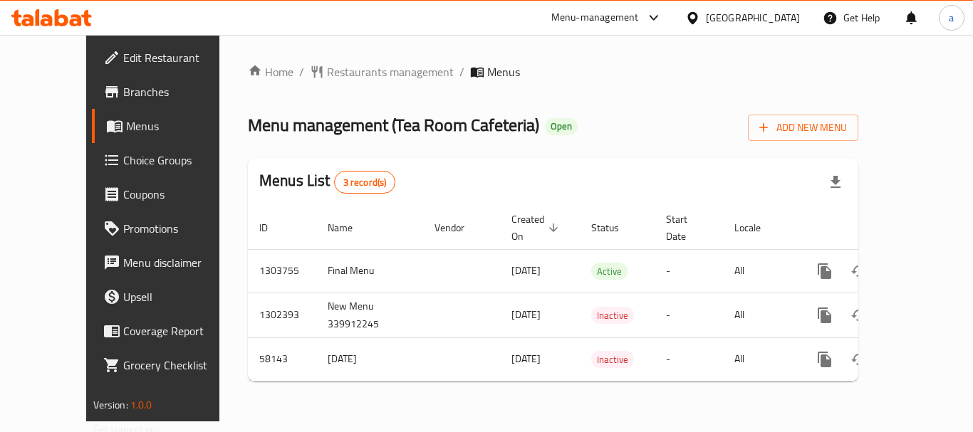
click at [737, 14] on div "[GEOGRAPHIC_DATA]" at bounding box center [753, 18] width 94 height 16
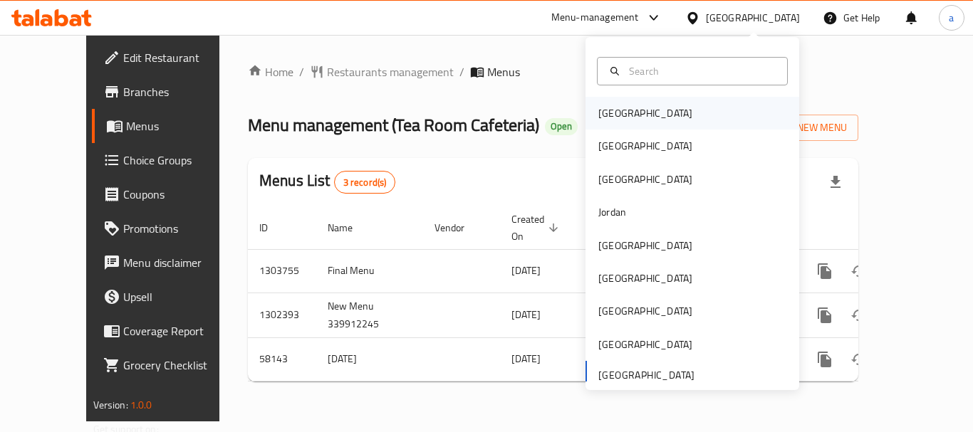
click at [671, 115] on div "[GEOGRAPHIC_DATA]" at bounding box center [693, 113] width 214 height 33
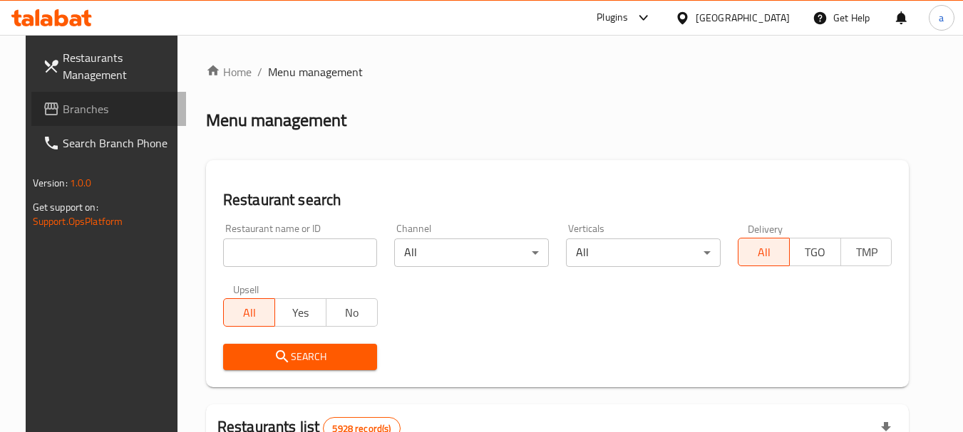
click at [69, 115] on span "Branches" at bounding box center [119, 108] width 113 height 17
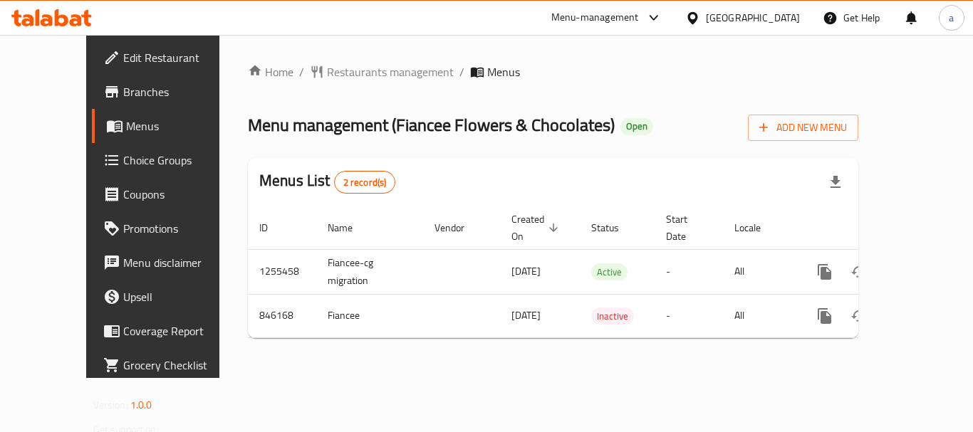
click at [706, 21] on div at bounding box center [695, 18] width 21 height 16
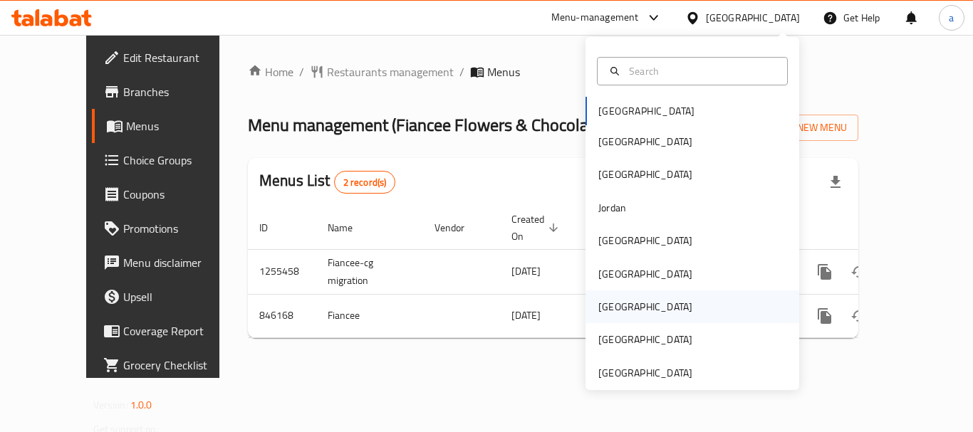
click at [600, 306] on div "[GEOGRAPHIC_DATA]" at bounding box center [645, 307] width 94 height 16
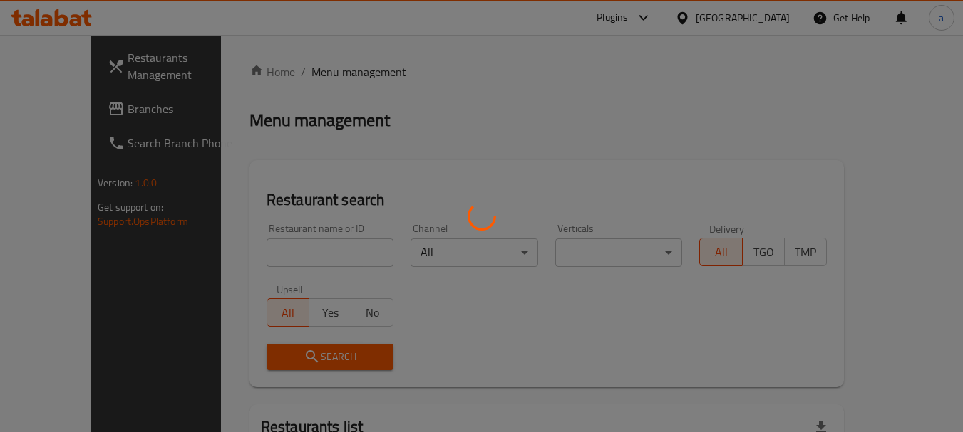
click at [66, 99] on div at bounding box center [481, 216] width 963 height 432
click at [62, 110] on div at bounding box center [481, 216] width 963 height 432
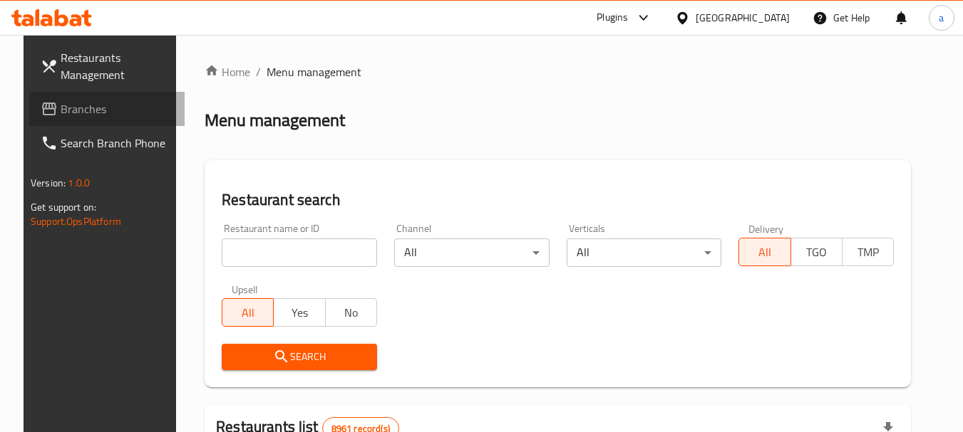
click at [62, 110] on span "Branches" at bounding box center [117, 108] width 113 height 17
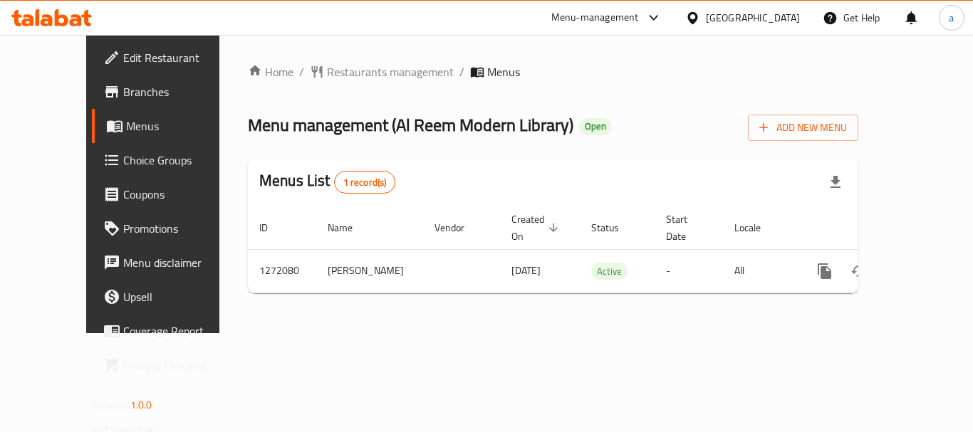
click at [568, 332] on div "Home / Restaurants management / Menus Menu management ( Al Reem Modern Library …" at bounding box center [553, 184] width 668 height 299
click at [776, 22] on div "[GEOGRAPHIC_DATA]" at bounding box center [753, 18] width 94 height 16
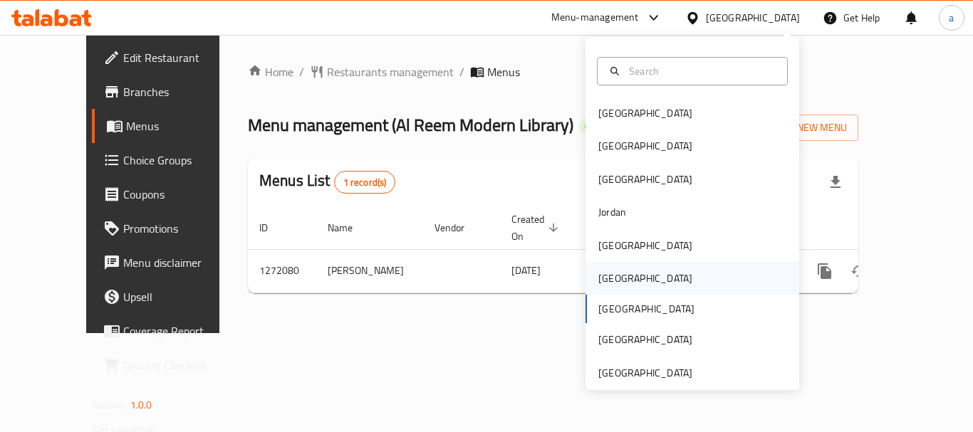
click at [618, 282] on div "[GEOGRAPHIC_DATA]" at bounding box center [645, 278] width 117 height 33
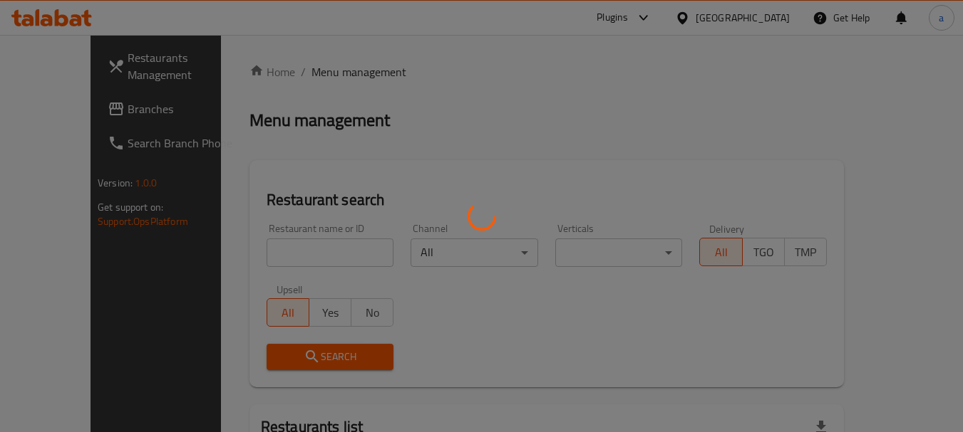
click at [43, 116] on div at bounding box center [481, 216] width 963 height 432
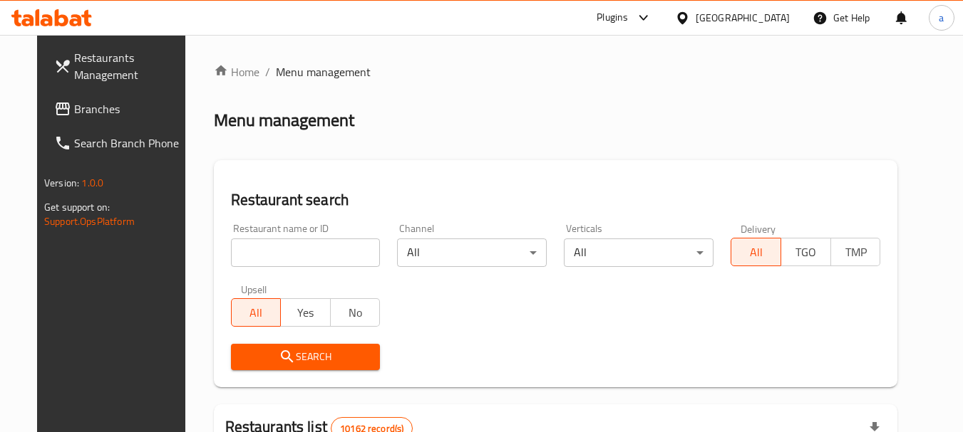
click at [74, 116] on span "Branches" at bounding box center [130, 108] width 113 height 17
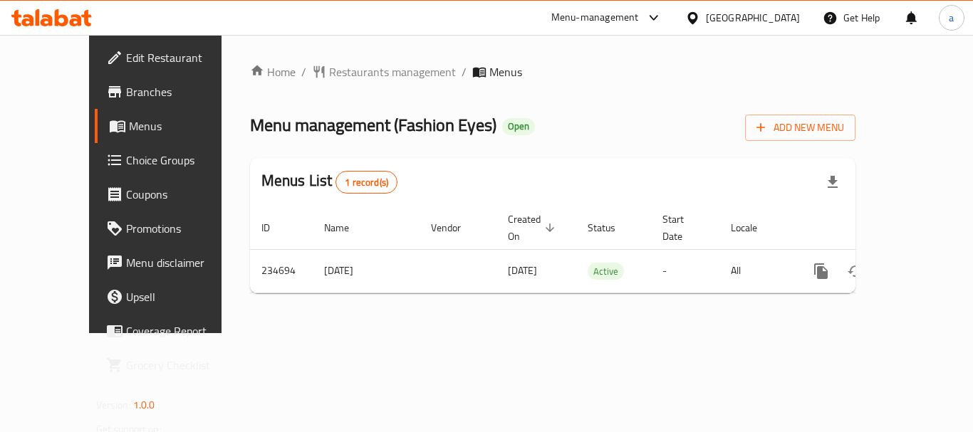
click at [779, 17] on div "[GEOGRAPHIC_DATA]" at bounding box center [753, 18] width 94 height 16
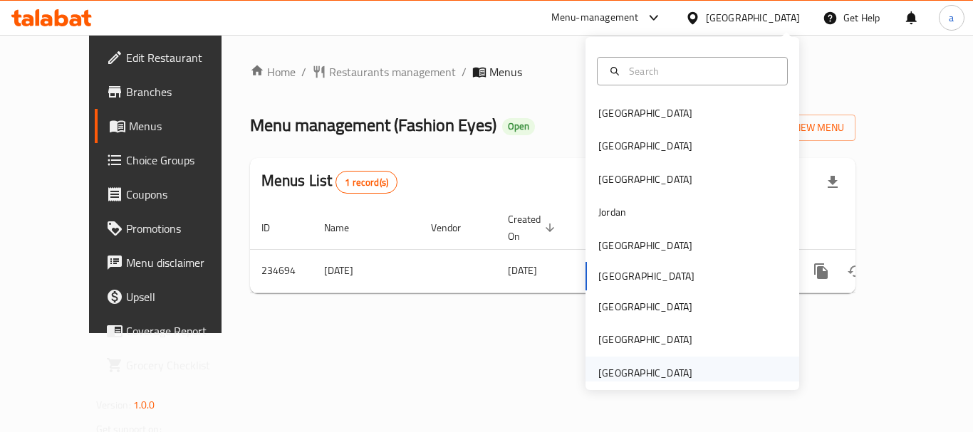
click at [615, 373] on div "[GEOGRAPHIC_DATA]" at bounding box center [645, 373] width 94 height 16
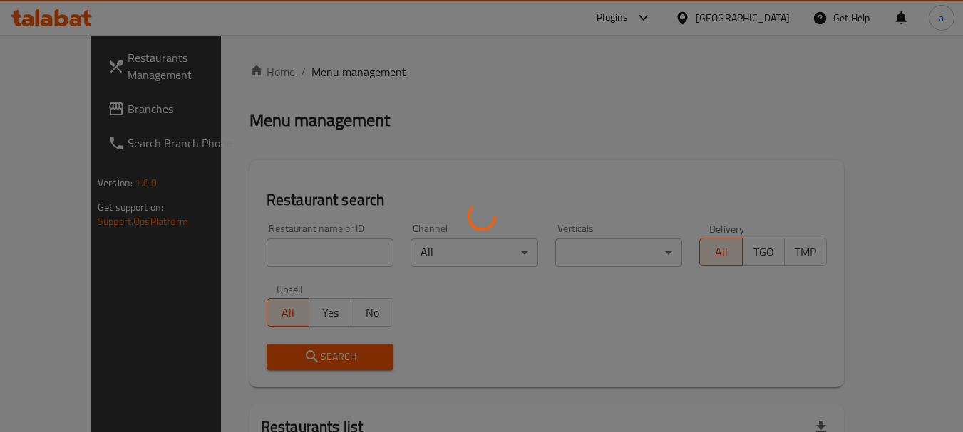
click at [104, 113] on div at bounding box center [481, 216] width 963 height 432
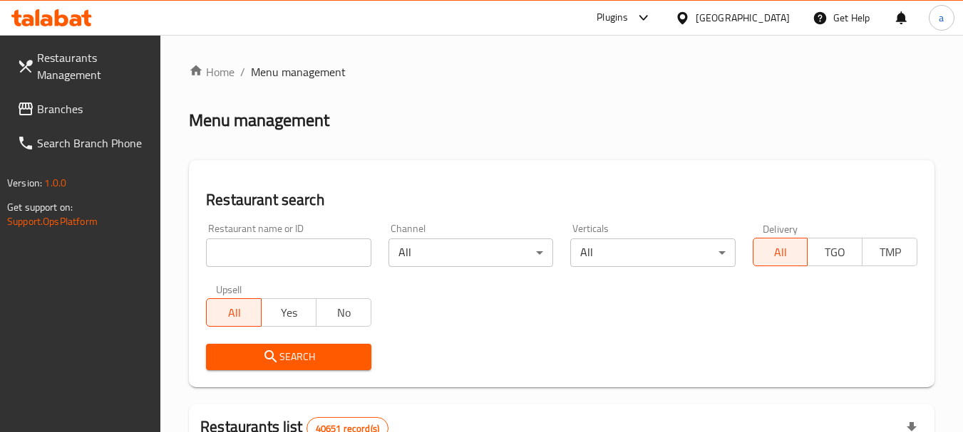
click at [45, 109] on span "Branches" at bounding box center [93, 108] width 113 height 17
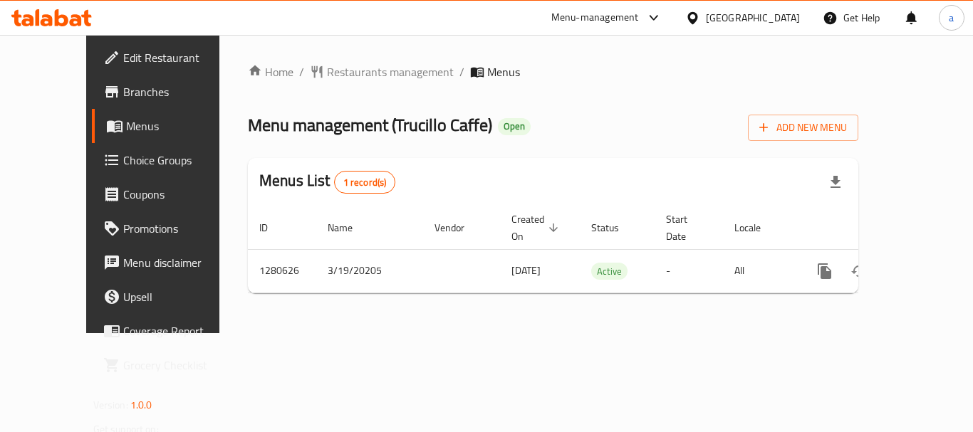
click at [736, 4] on div "[GEOGRAPHIC_DATA]" at bounding box center [743, 18] width 138 height 34
click at [739, 17] on div "[GEOGRAPHIC_DATA]" at bounding box center [753, 18] width 94 height 16
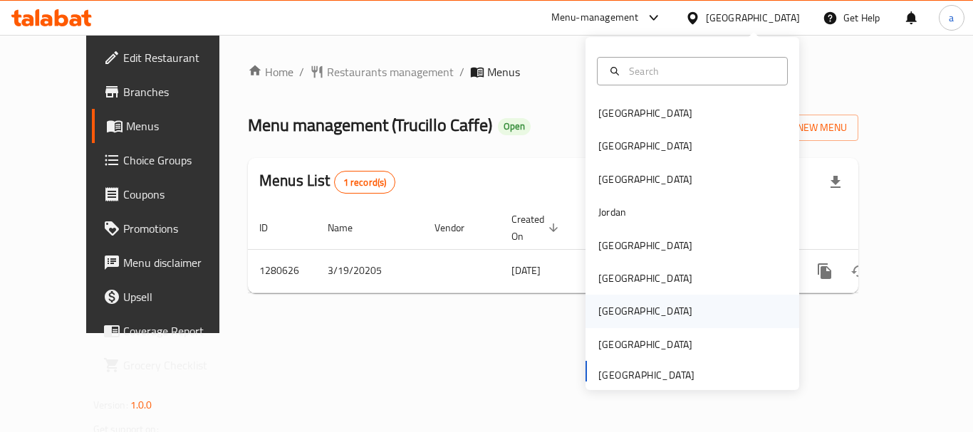
click at [598, 316] on div "[GEOGRAPHIC_DATA]" at bounding box center [645, 312] width 94 height 16
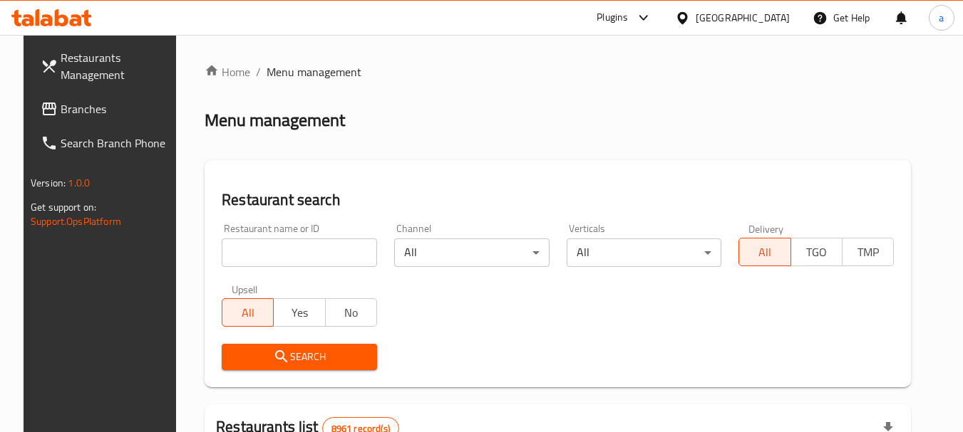
click at [765, 35] on div "​ Plugins [GEOGRAPHIC_DATA] Get Help a Restaurants Management Branches Search B…" at bounding box center [481, 234] width 963 height 398
click at [779, 19] on div "[GEOGRAPHIC_DATA]" at bounding box center [742, 18] width 94 height 16
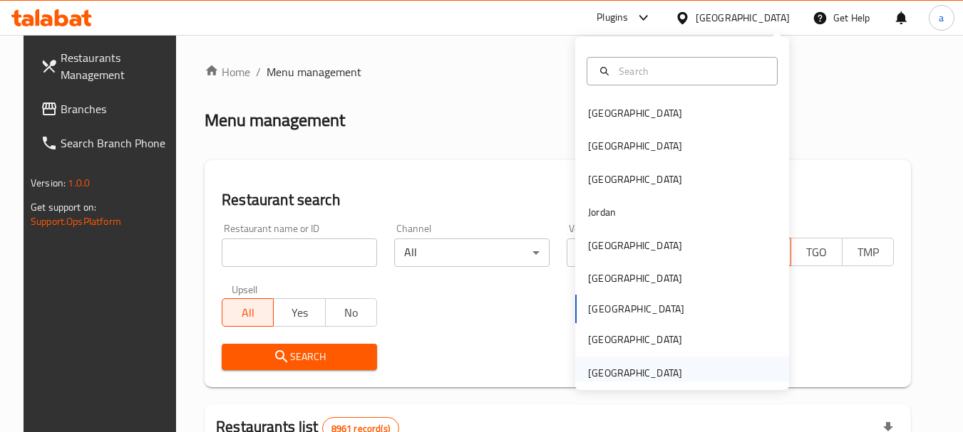
click at [608, 376] on div "[GEOGRAPHIC_DATA]" at bounding box center [635, 373] width 94 height 16
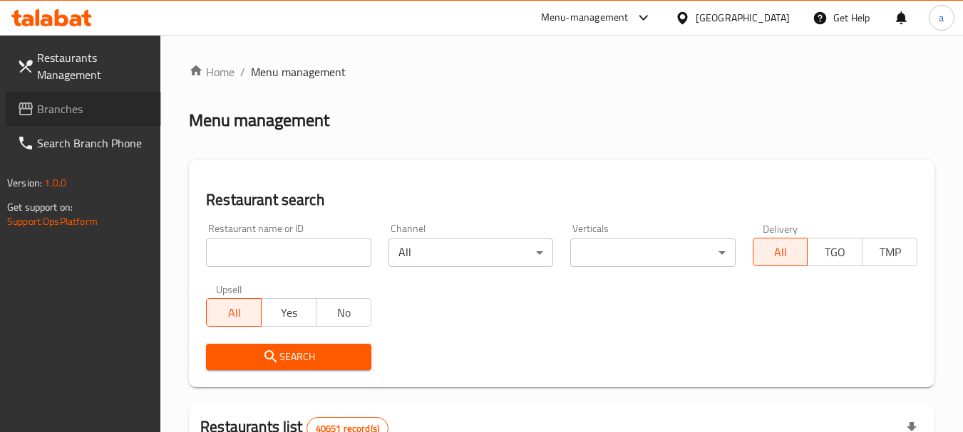
click at [43, 100] on span "Branches" at bounding box center [93, 108] width 113 height 17
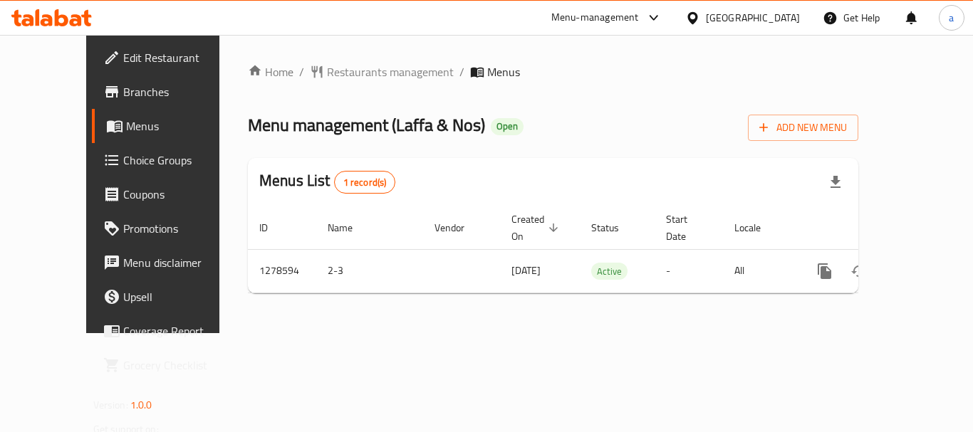
click at [767, 13] on div "[GEOGRAPHIC_DATA]" at bounding box center [753, 18] width 94 height 16
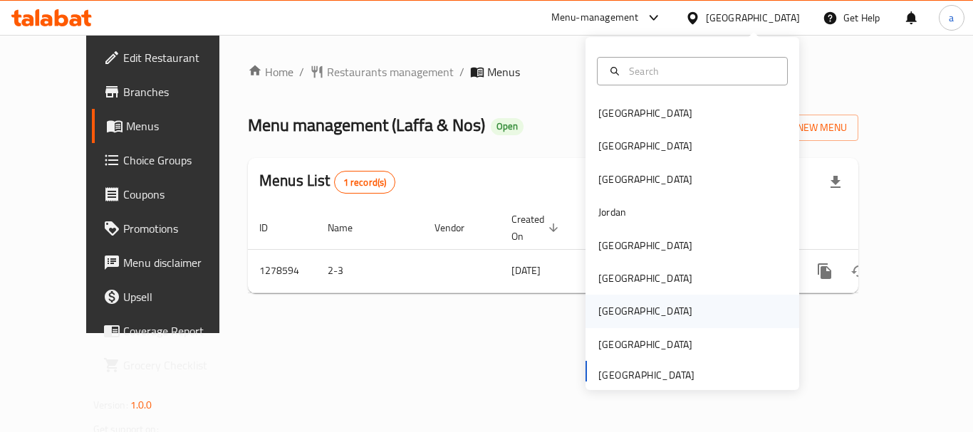
click at [598, 306] on div "[GEOGRAPHIC_DATA]" at bounding box center [645, 312] width 94 height 16
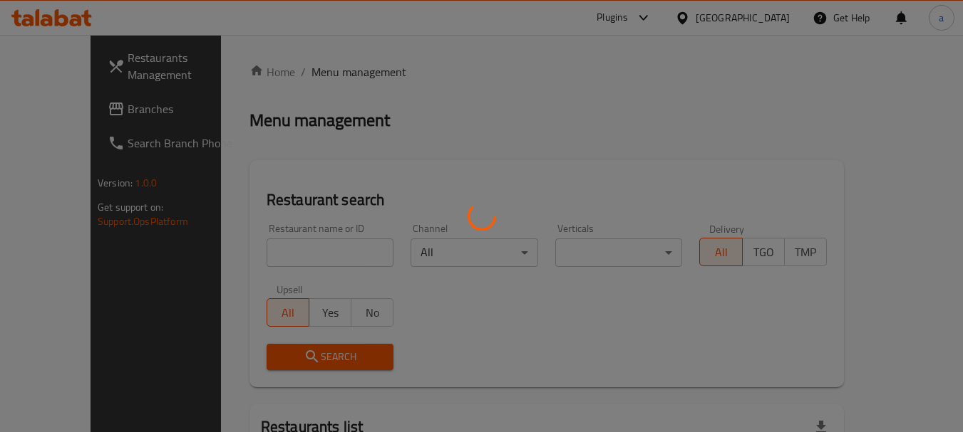
click at [53, 109] on div at bounding box center [481, 216] width 963 height 432
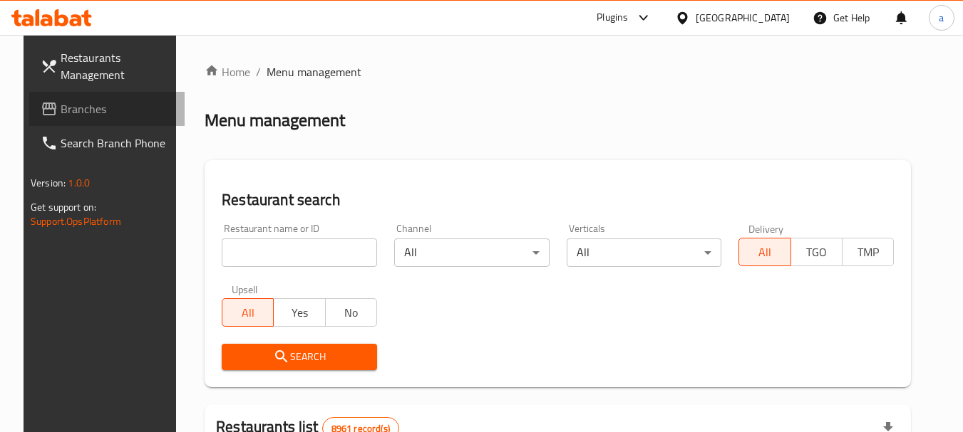
click at [61, 109] on span "Branches" at bounding box center [117, 108] width 113 height 17
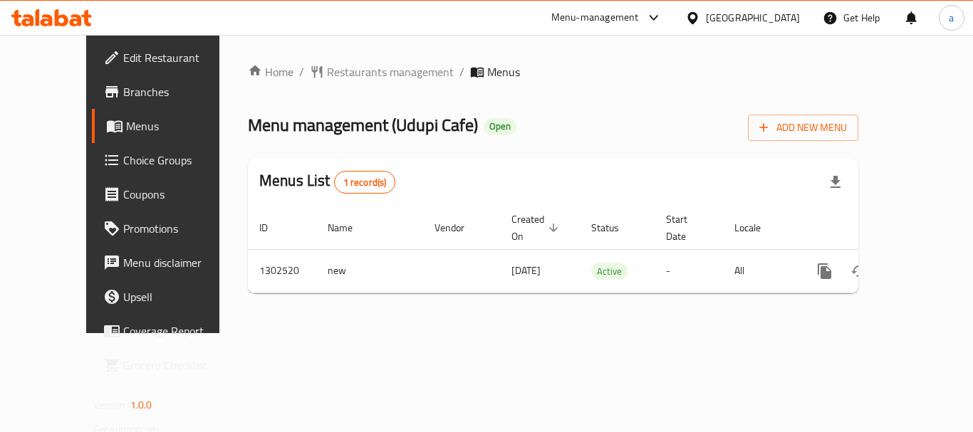
click at [779, 24] on div "[GEOGRAPHIC_DATA]" at bounding box center [753, 18] width 94 height 16
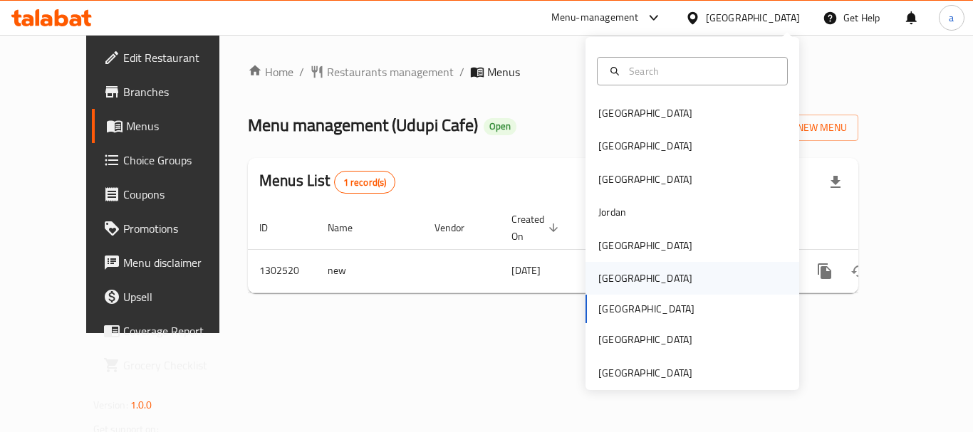
click at [605, 272] on div "[GEOGRAPHIC_DATA]" at bounding box center [645, 279] width 94 height 16
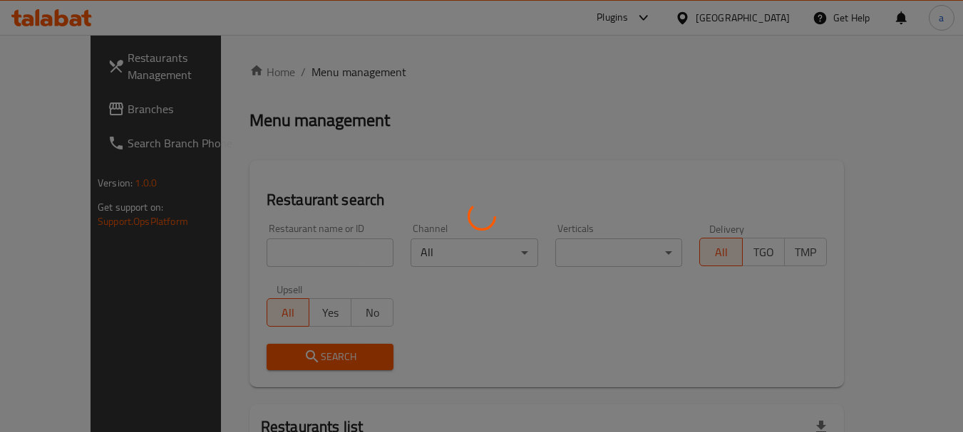
click at [763, 14] on div at bounding box center [481, 216] width 963 height 432
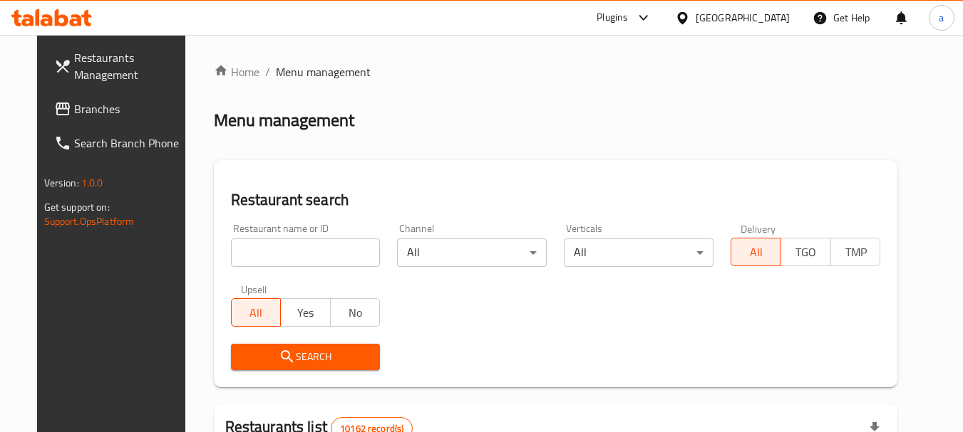
click at [769, 21] on div "[GEOGRAPHIC_DATA]" at bounding box center [742, 18] width 94 height 16
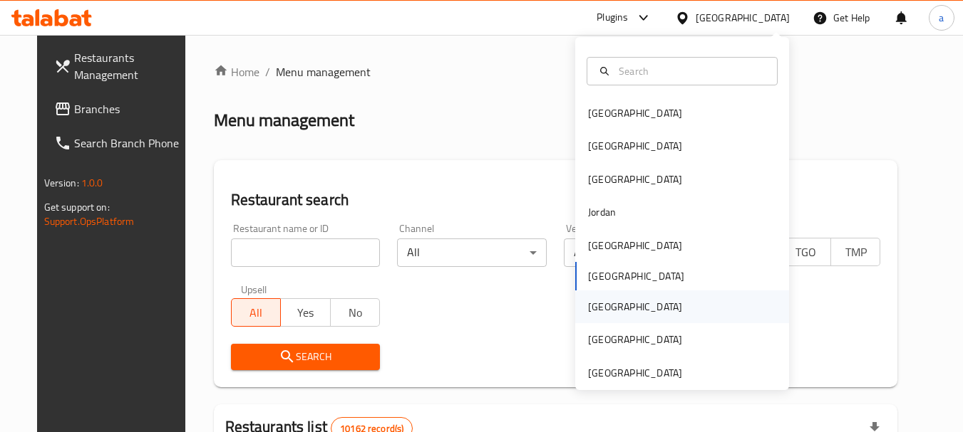
click at [608, 317] on div "[GEOGRAPHIC_DATA]" at bounding box center [634, 307] width 117 height 33
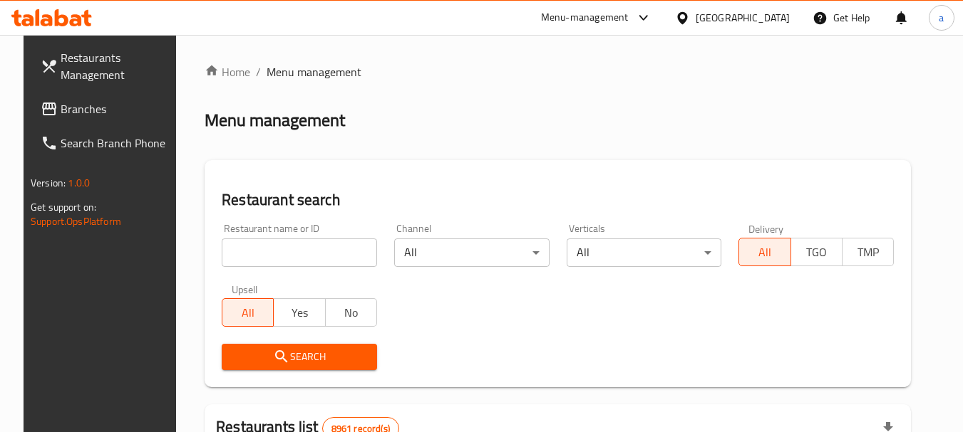
click at [88, 114] on span "Branches" at bounding box center [117, 108] width 113 height 17
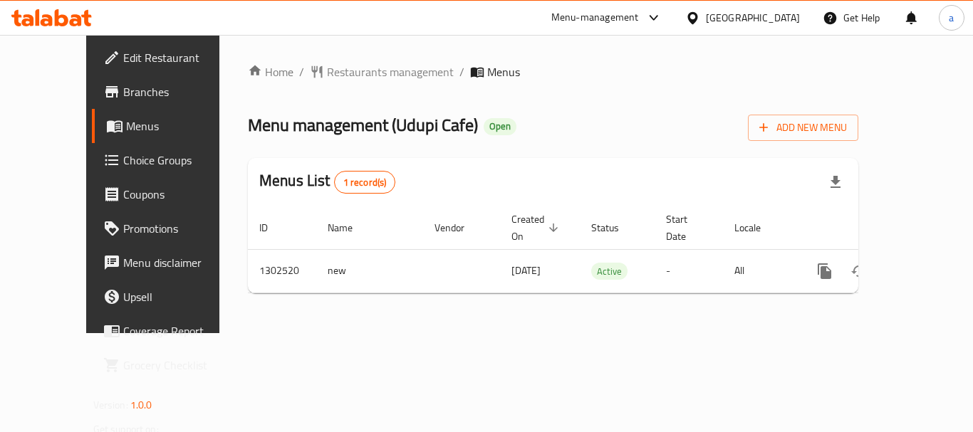
click at [789, 12] on div "[GEOGRAPHIC_DATA]" at bounding box center [753, 18] width 94 height 16
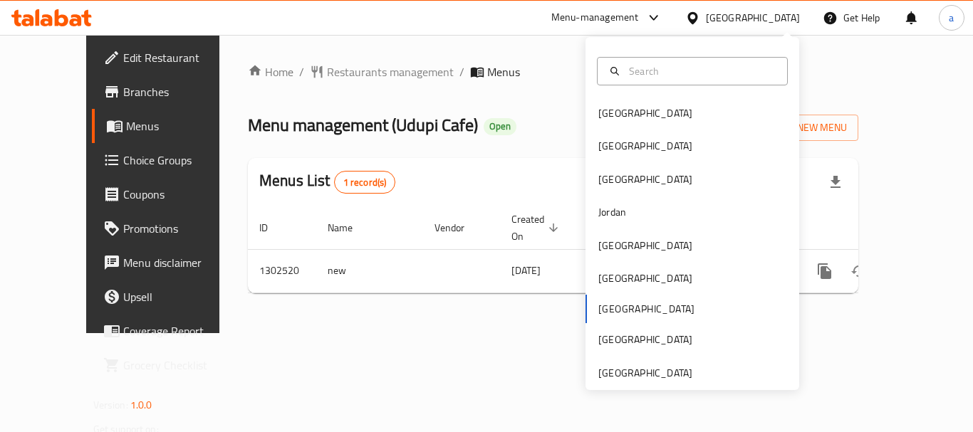
click at [631, 385] on div "Bahrain Egypt Iraq Jordan Kuwait Oman Qatar Saudi Arabia United Arab Emirates" at bounding box center [693, 213] width 214 height 353
click at [642, 377] on div "[GEOGRAPHIC_DATA]" at bounding box center [645, 373] width 94 height 16
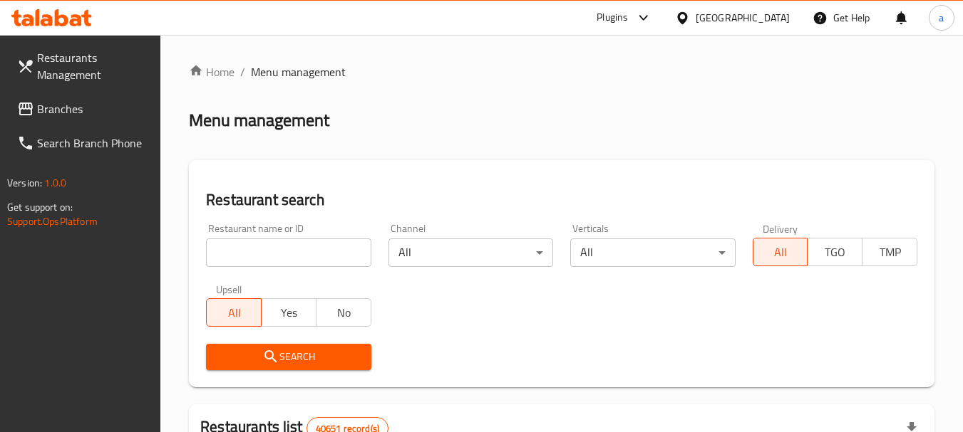
click at [64, 117] on span "Branches" at bounding box center [93, 108] width 113 height 17
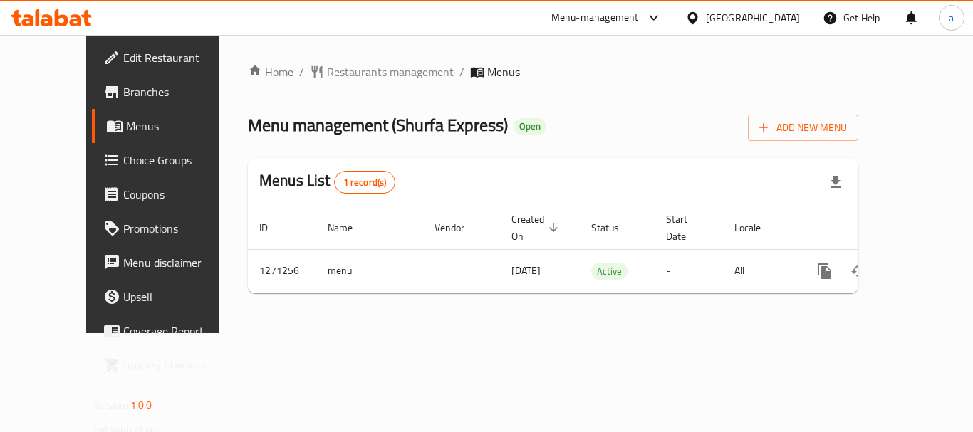
click at [744, 18] on div "[GEOGRAPHIC_DATA]" at bounding box center [753, 18] width 94 height 16
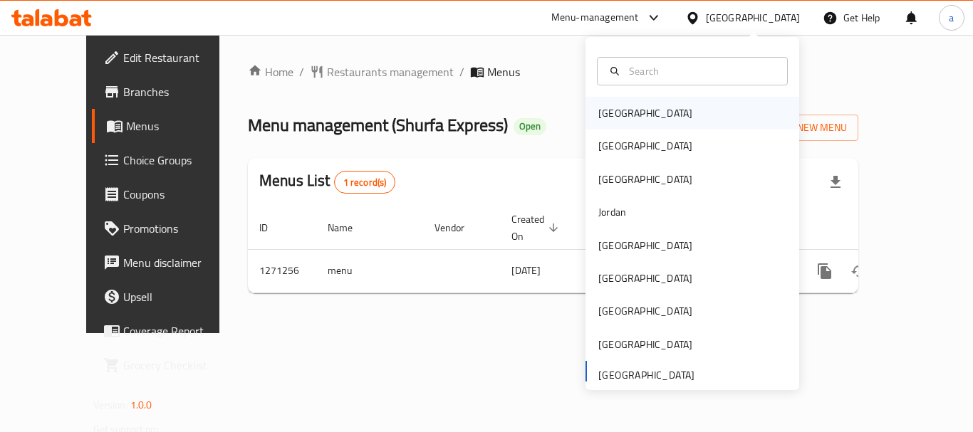
click at [624, 118] on div "[GEOGRAPHIC_DATA]" at bounding box center [645, 113] width 117 height 33
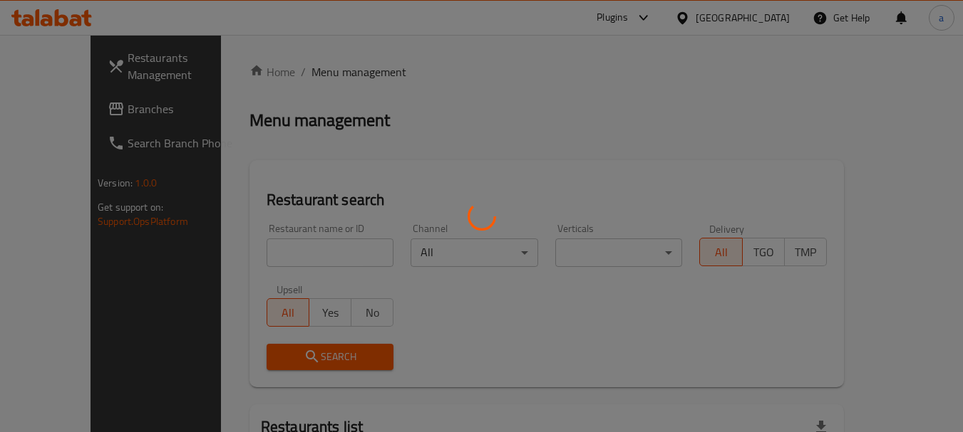
click at [85, 113] on div at bounding box center [481, 216] width 963 height 432
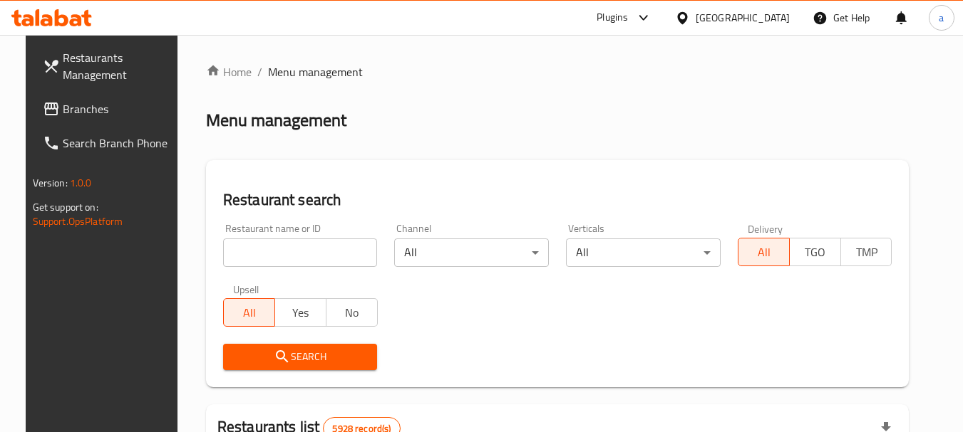
click at [85, 113] on span "Branches" at bounding box center [119, 108] width 113 height 17
